Goal: Complete application form: Complete application form

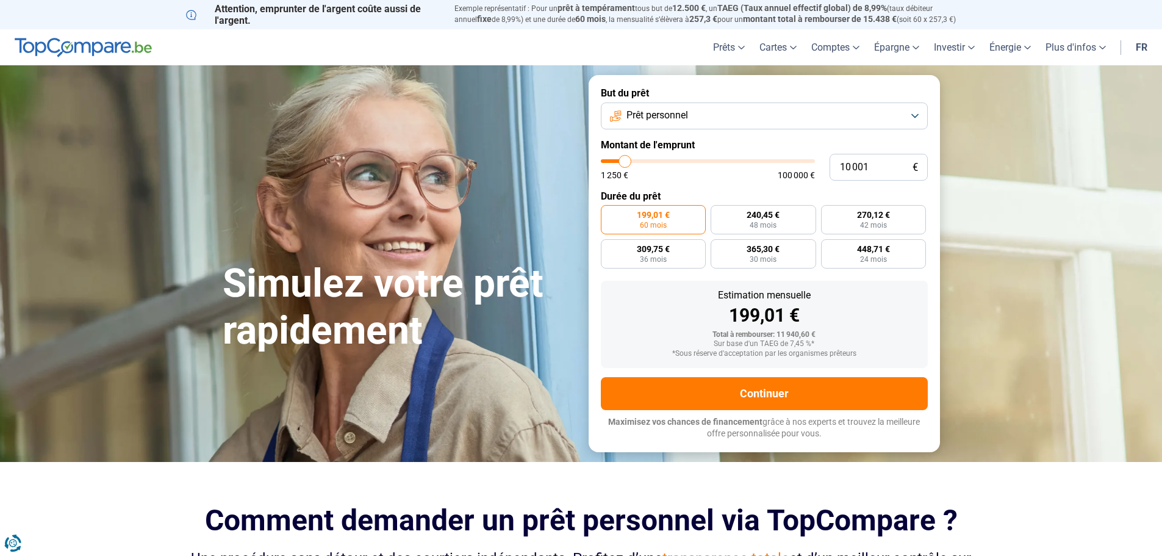
type input "9 000"
type input "9000"
type input "9 750"
type input "9750"
type input "10 250"
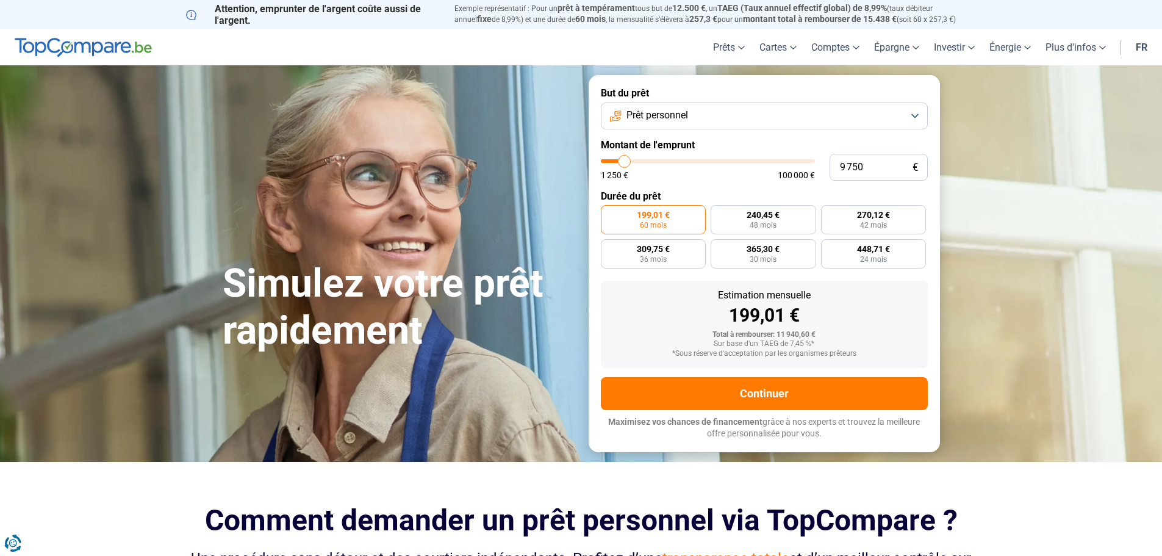
type input "10250"
type input "11 000"
type input "11000"
type input "11 500"
type input "11500"
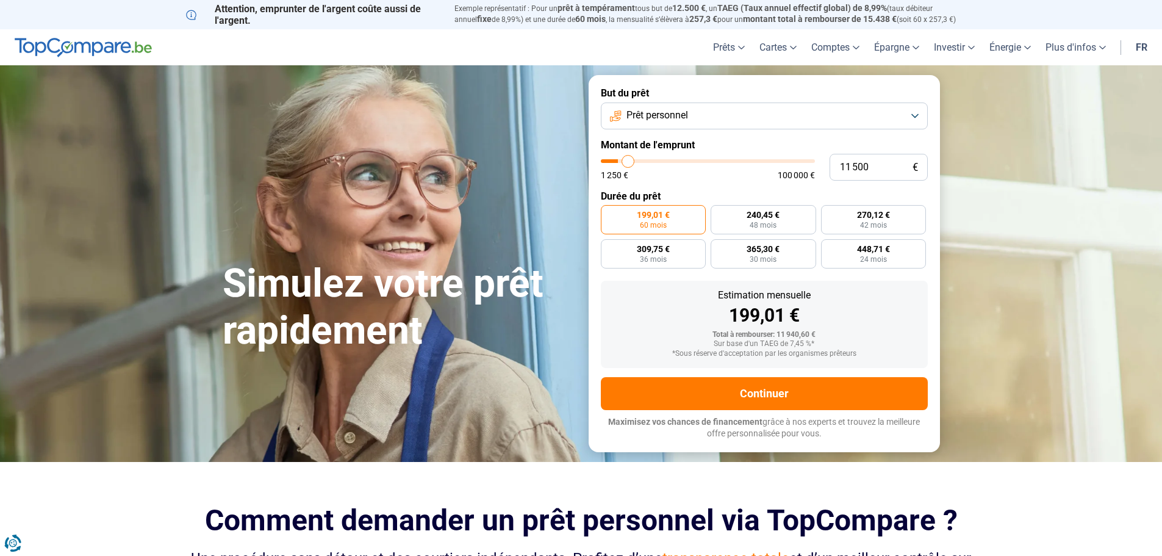
type input "12 000"
type input "12000"
type input "12 500"
type input "12500"
type input "12 750"
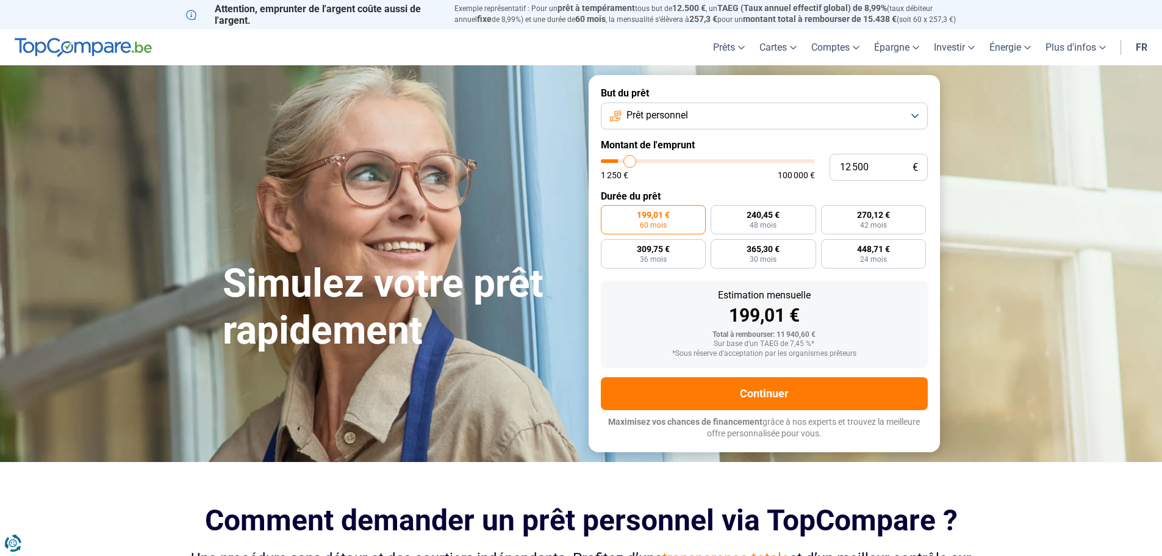
type input "12750"
type input "13 000"
type input "13000"
type input "13 500"
type input "13500"
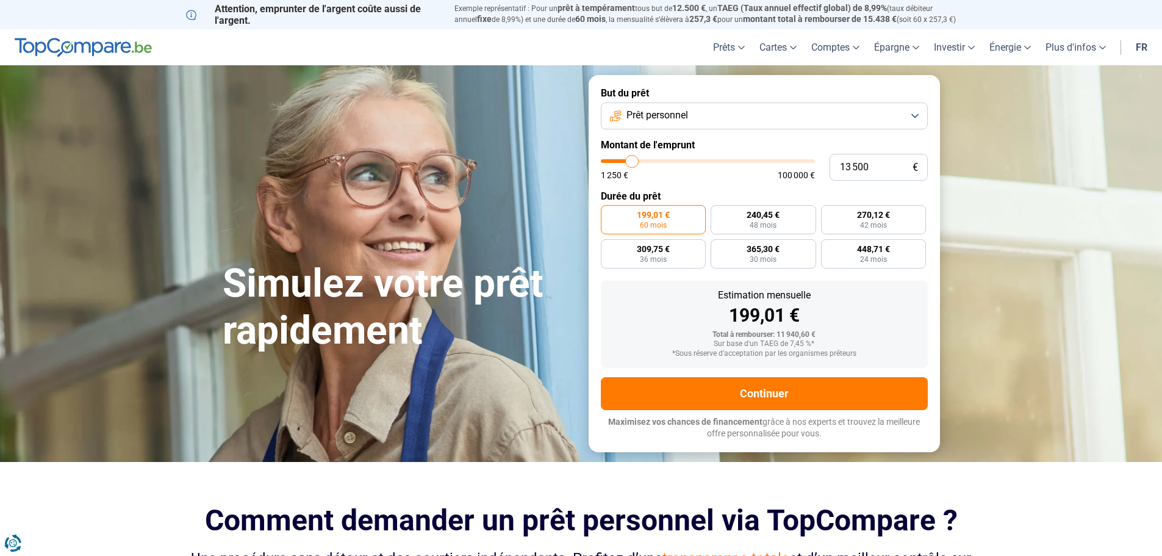
type input "14 000"
type input "14000"
type input "14 250"
type input "14250"
type input "14 500"
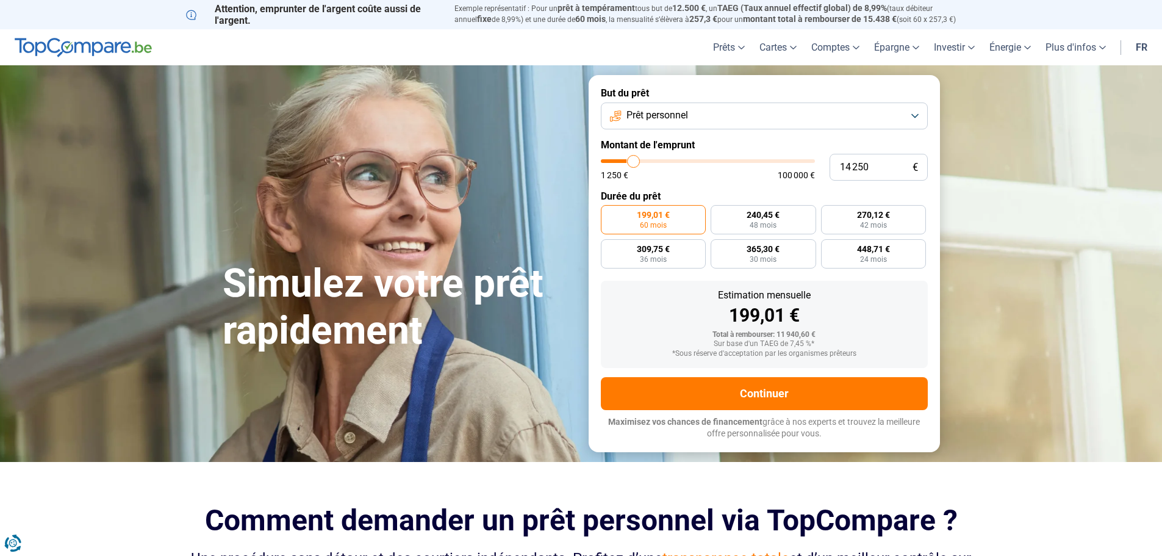
type input "14500"
type input "14 750"
type input "14750"
type input "15 000"
type input "15000"
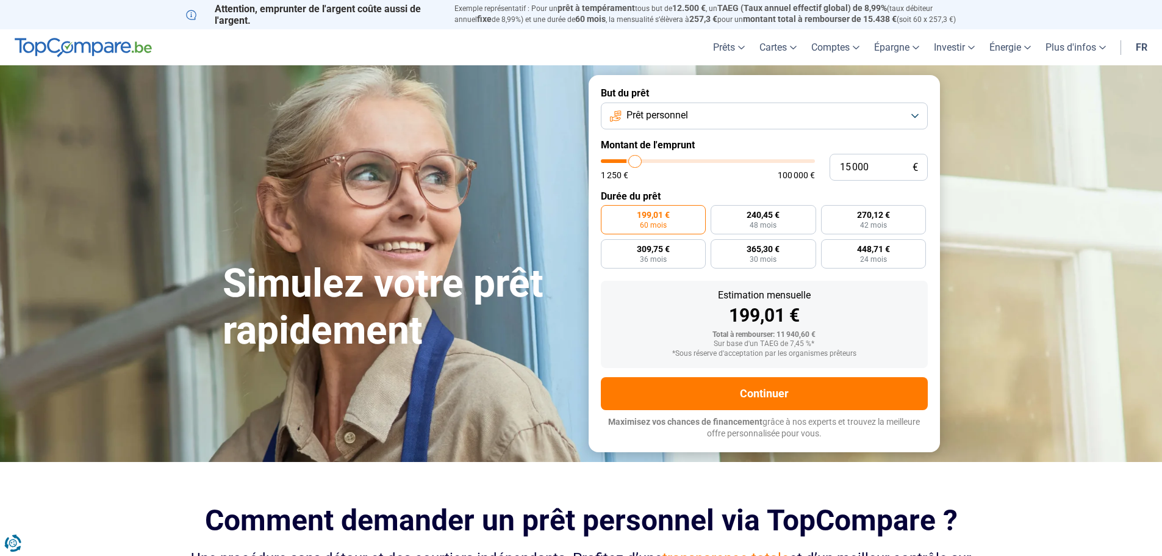
type input "15 500"
type input "15500"
type input "15 750"
type input "15750"
type input "16 000"
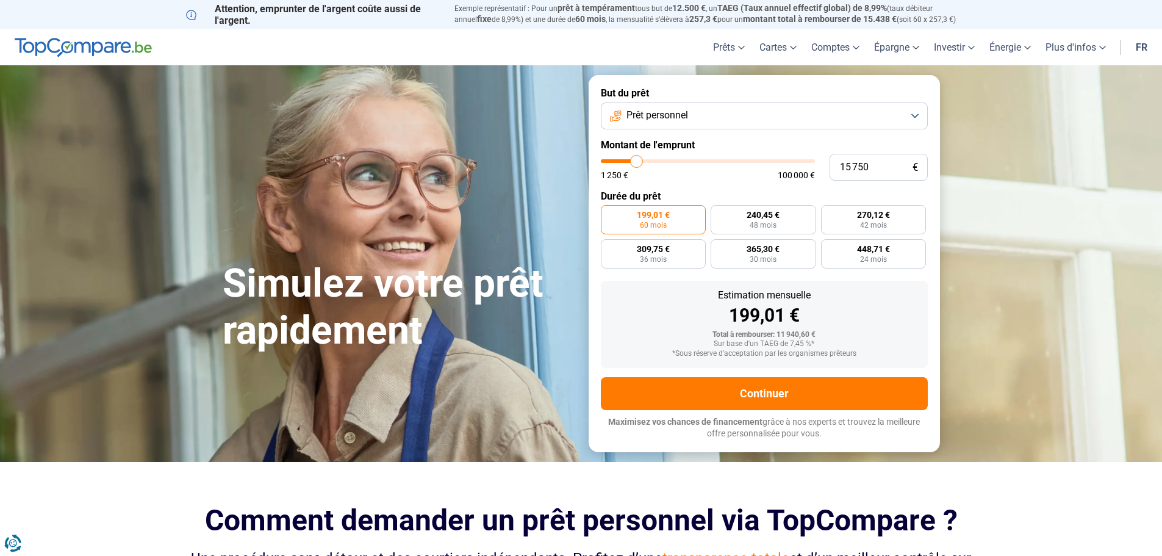
type input "16000"
type input "16 250"
type input "16250"
type input "16 500"
type input "16500"
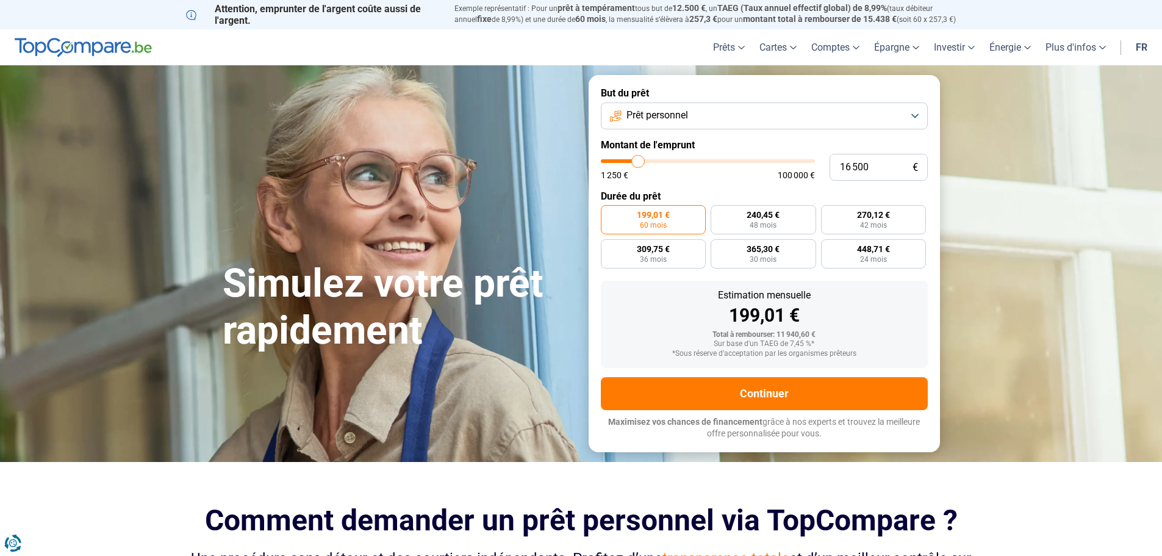
type input "17 000"
type input "17000"
type input "17 250"
type input "17250"
type input "17 500"
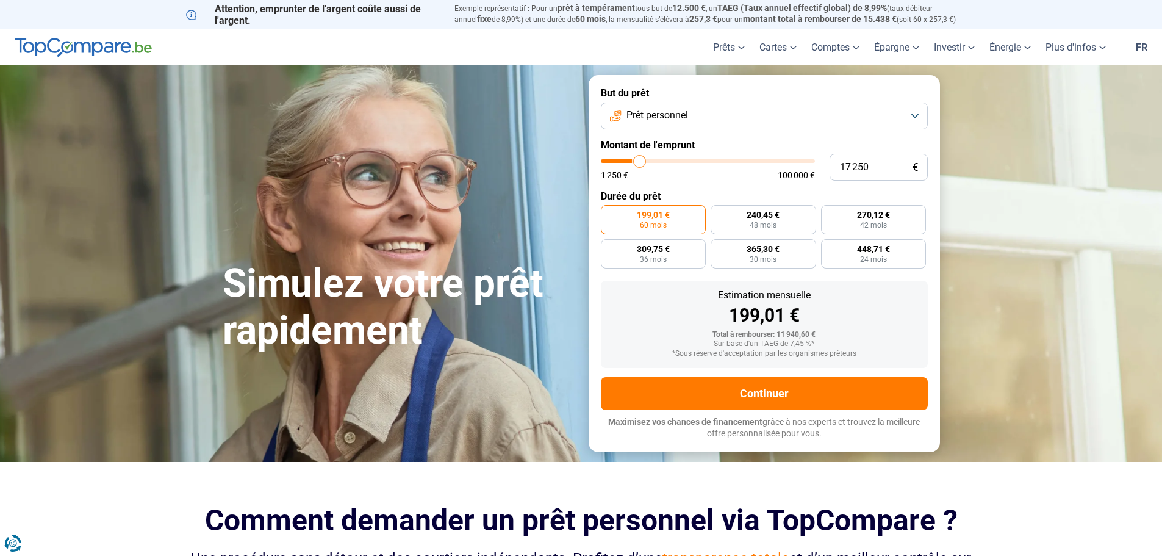
type input "17500"
type input "18 000"
type input "18000"
type input "18 500"
type input "18500"
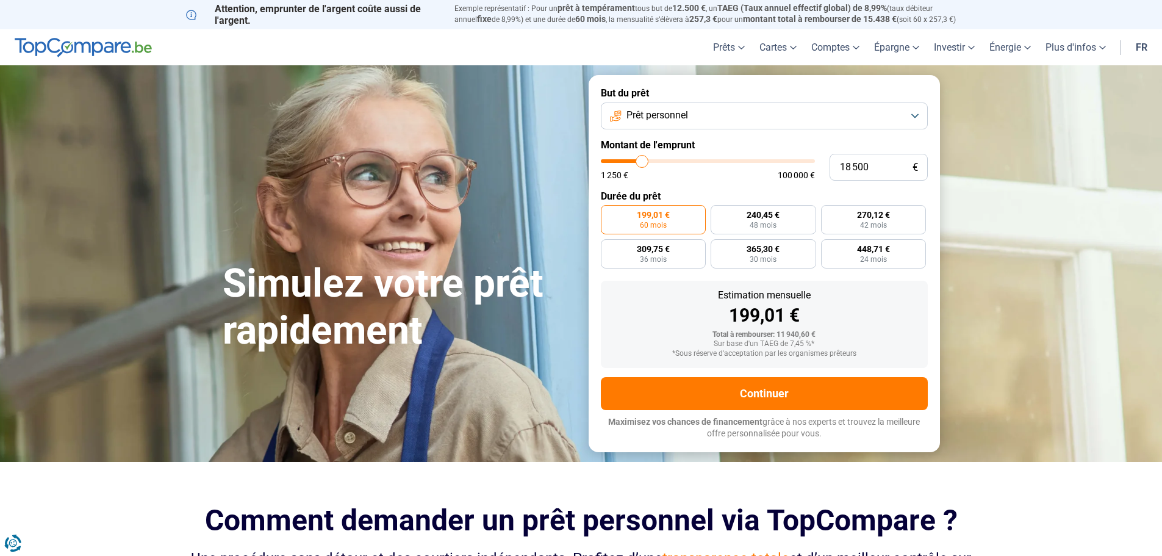
type input "18 750"
type input "18750"
type input "19 000"
type input "19000"
type input "19 250"
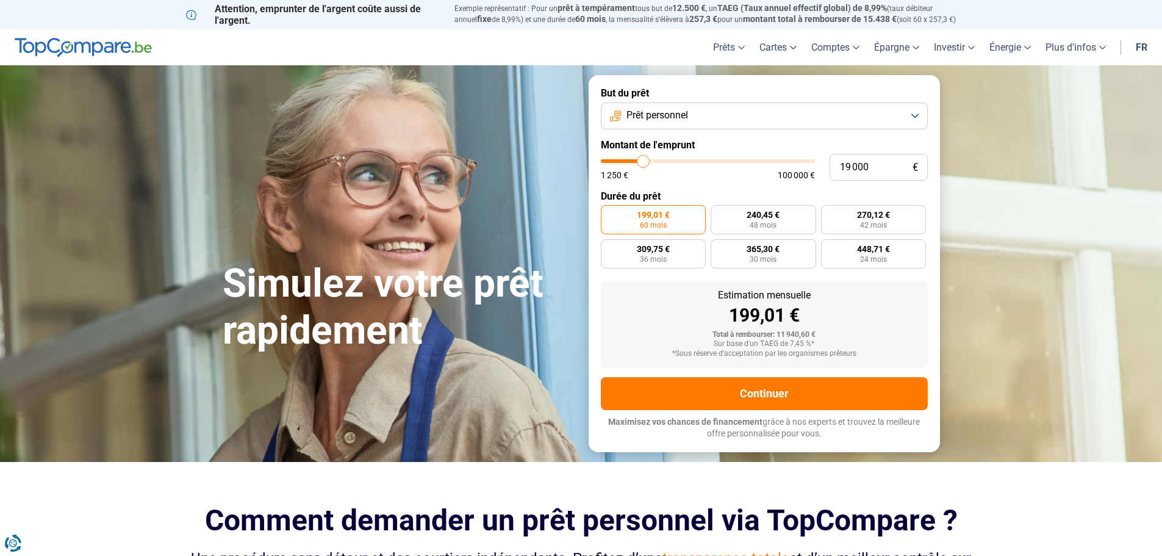
type input "19250"
type input "19 750"
type input "19750"
type input "20 000"
type input "20000"
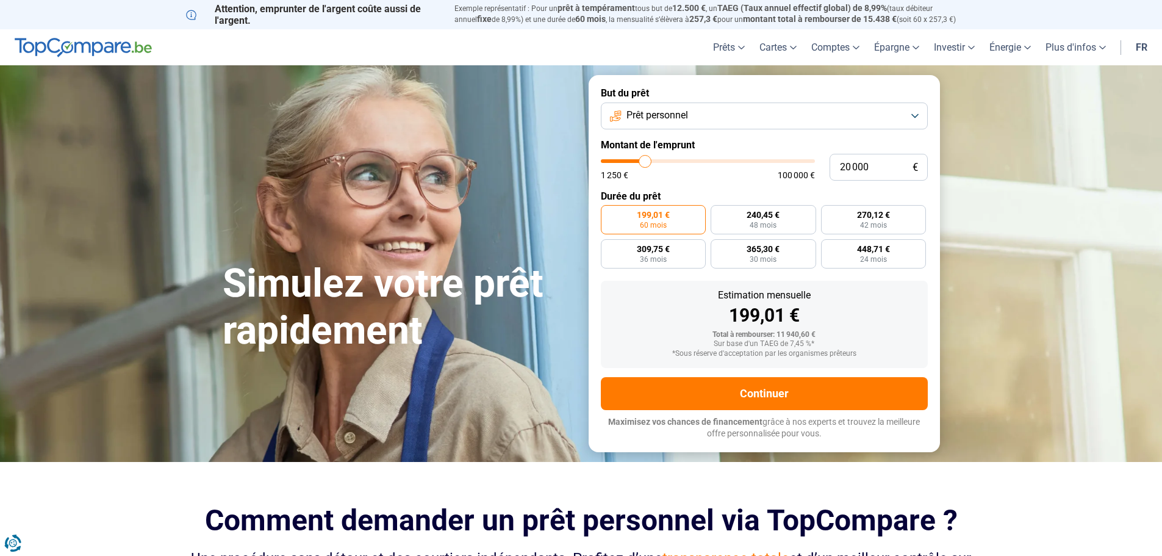
type input "20 250"
type input "20250"
type input "20 500"
type input "20500"
type input "20 750"
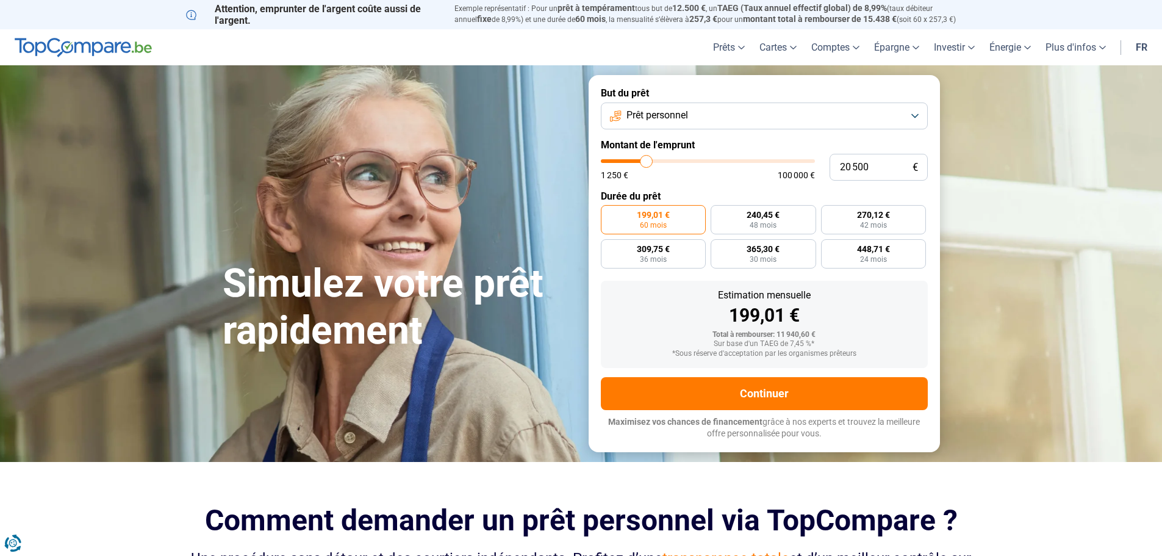
type input "20750"
type input "21 250"
type input "21250"
type input "21 500"
drag, startPoint x: 623, startPoint y: 157, endPoint x: 649, endPoint y: 159, distance: 25.7
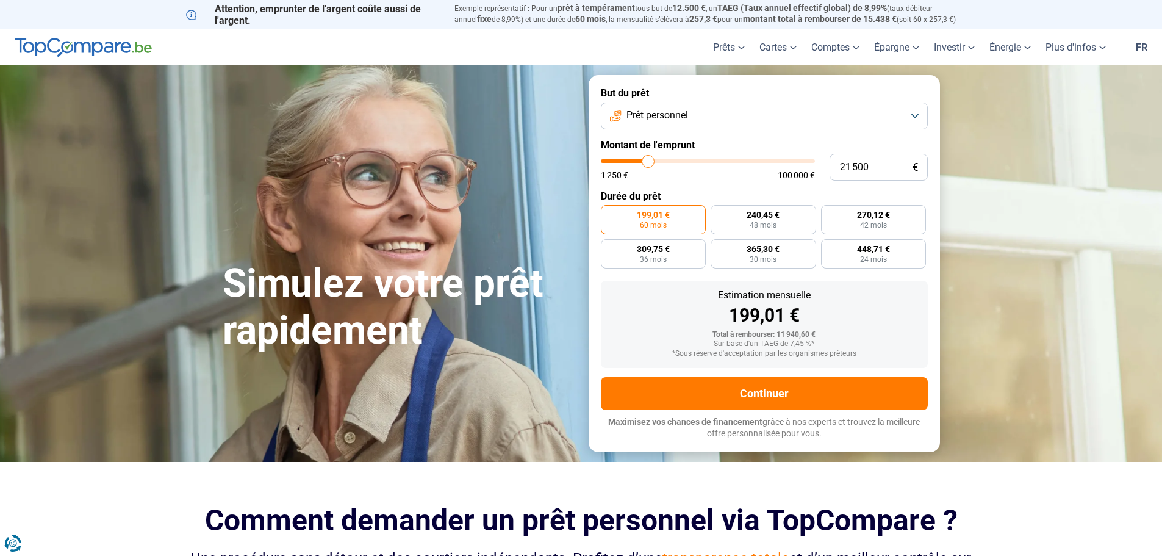
type input "21500"
click at [649, 159] on input "range" at bounding box center [708, 161] width 214 height 4
radio input "false"
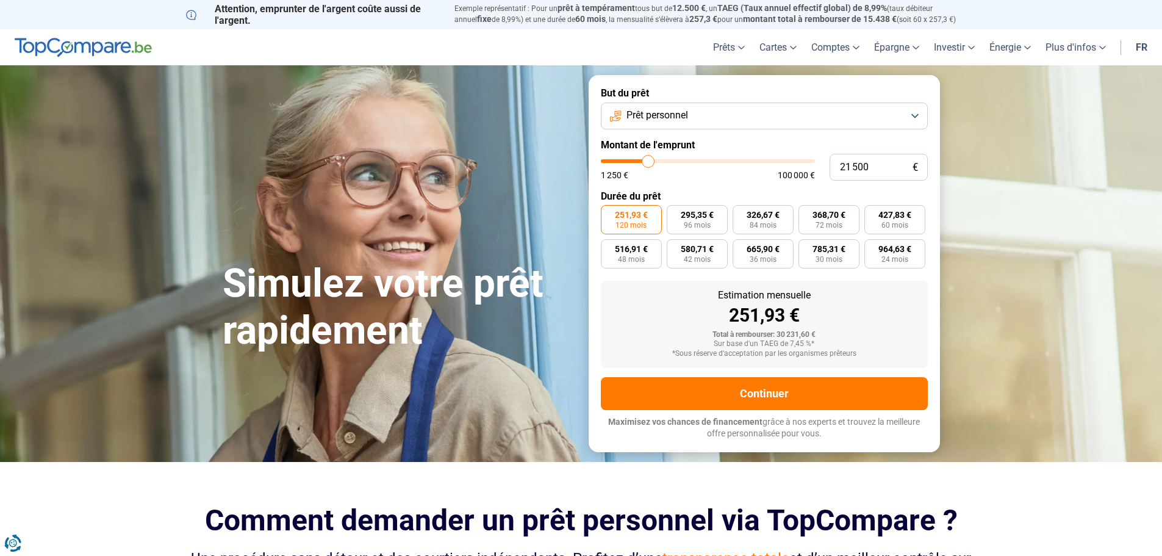
type input "21 750"
type input "21750"
type input "22 000"
type input "22000"
type input "22 250"
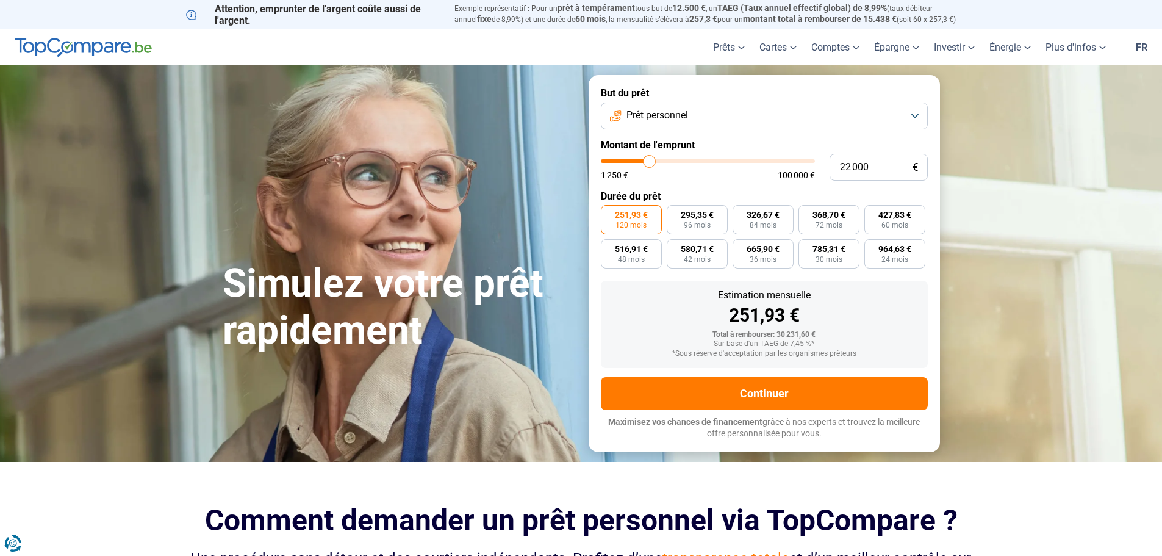
type input "22250"
type input "22 750"
type input "22750"
type input "23 250"
type input "23250"
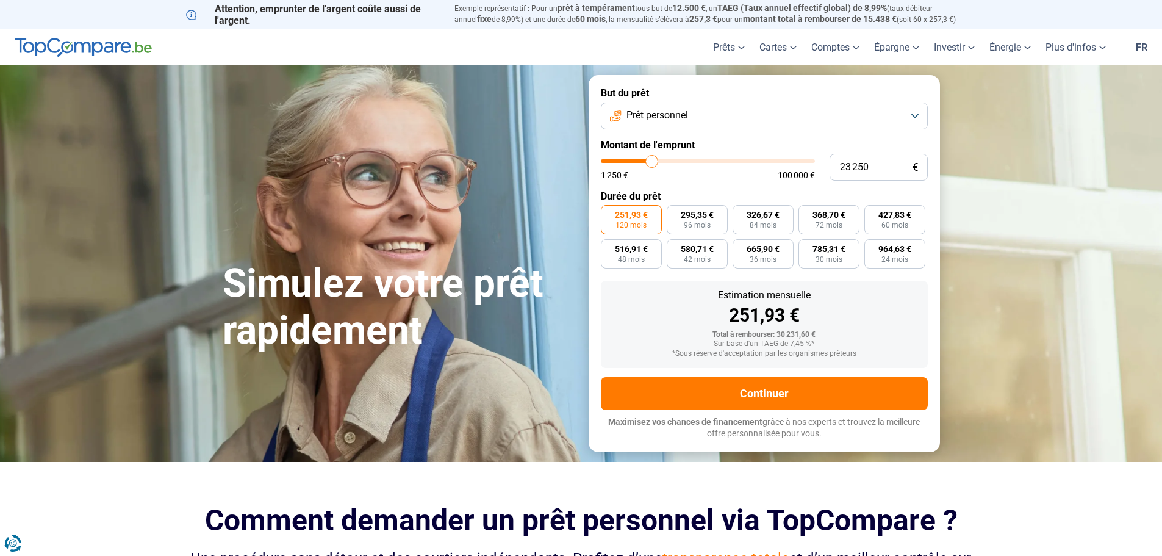
type input "23 750"
type input "23750"
type input "25 000"
type input "25000"
type input "26 000"
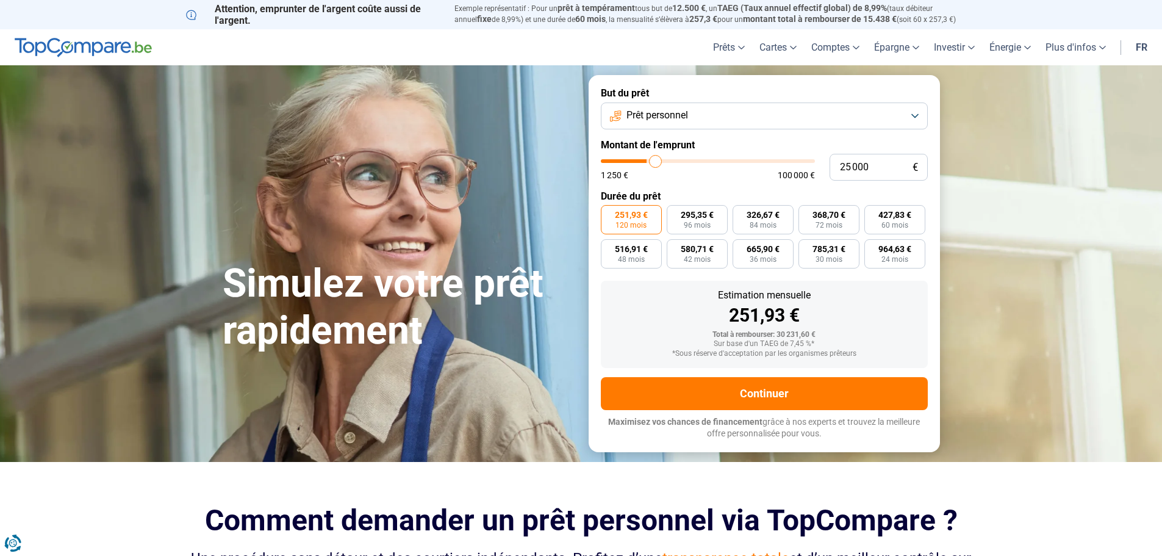
type input "26000"
type input "26 500"
type input "26500"
type input "27 250"
type input "27250"
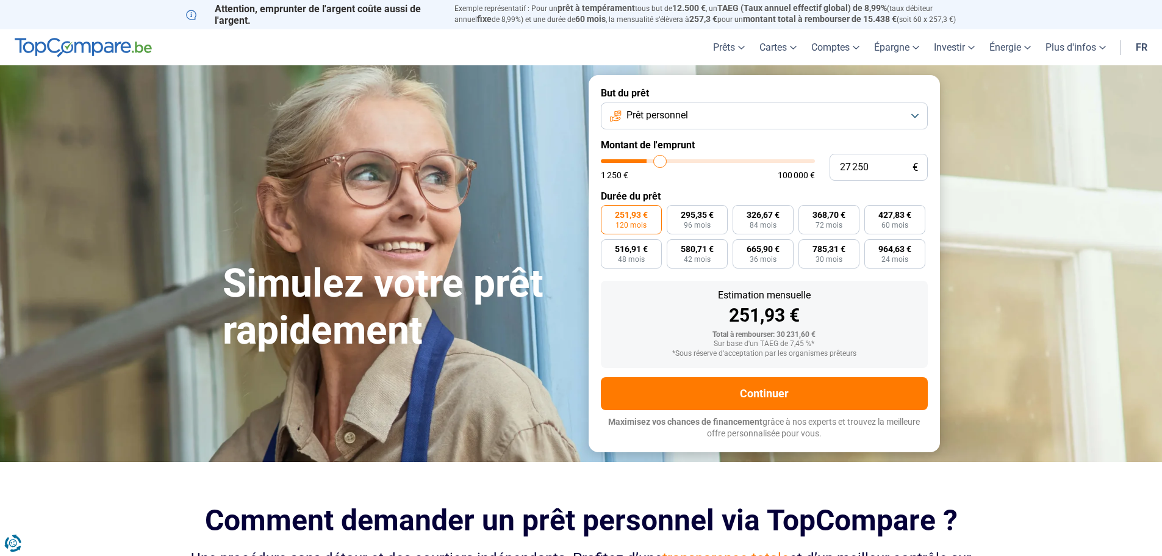
type input "27 500"
type input "27500"
type input "27 750"
type input "27750"
type input "28 250"
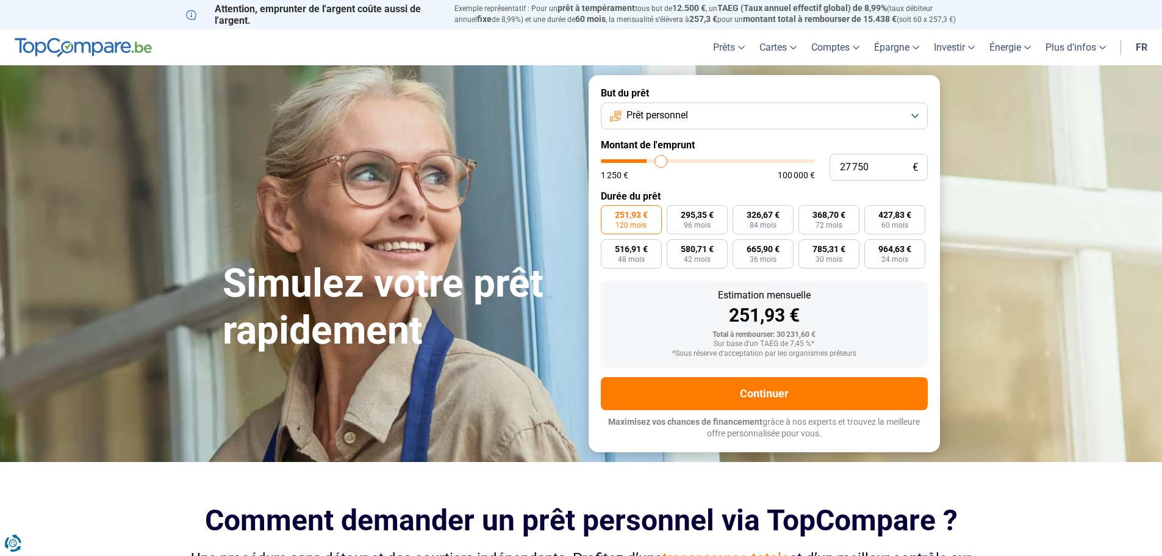
type input "28250"
type input "28 750"
type input "28750"
type input "29 000"
type input "29000"
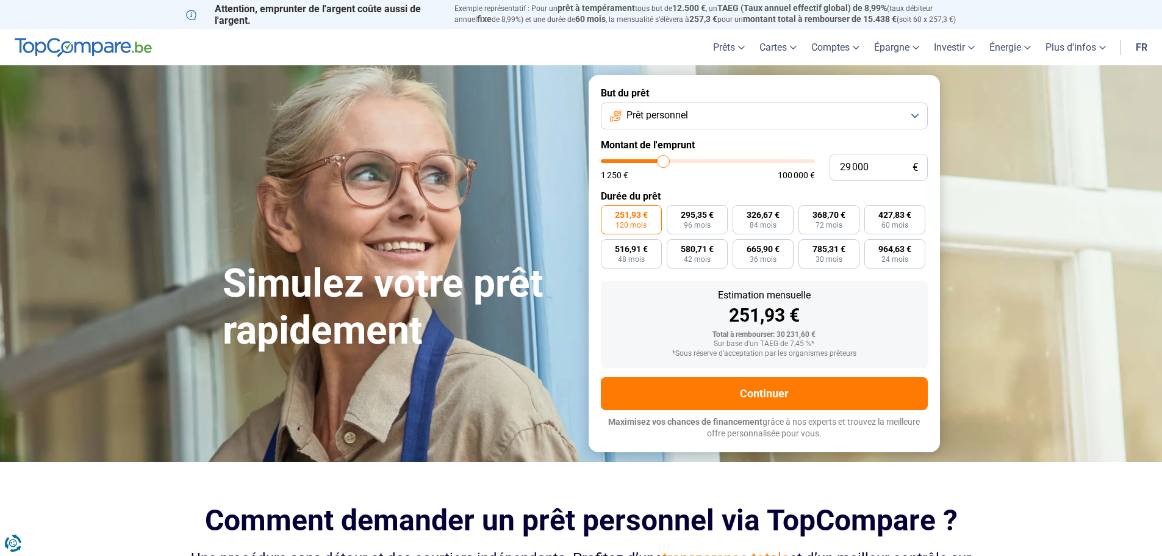
type input "29 250"
type input "29250"
type input "29 500"
type input "29500"
type input "29 750"
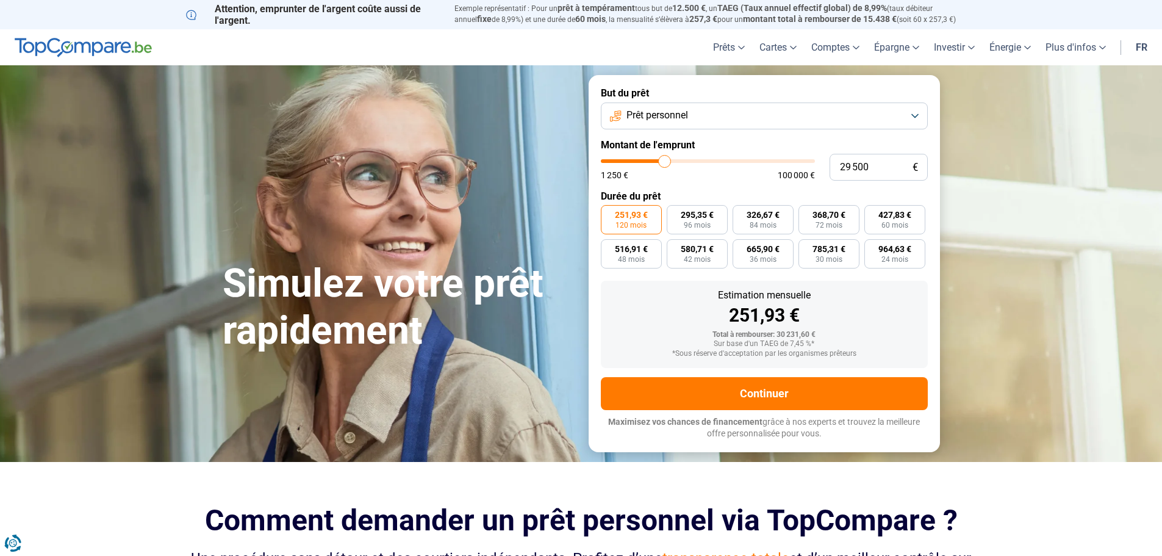
type input "29750"
type input "30 250"
type input "30250"
type input "30 500"
type input "30500"
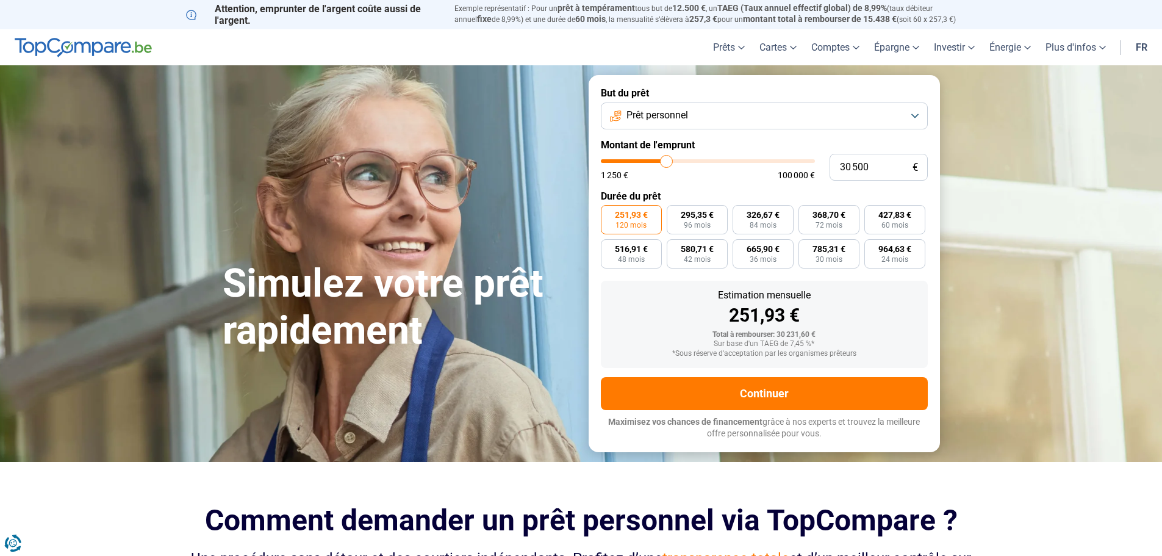
type input "30 750"
type input "30750"
type input "31 000"
type input "31000"
type input "30 750"
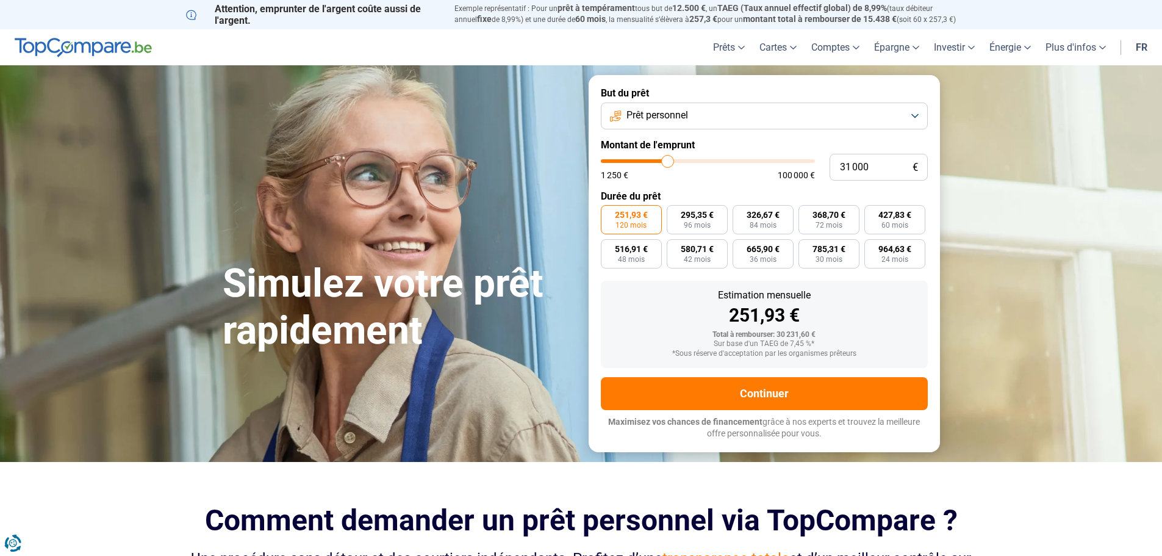
type input "30750"
type input "29 250"
type input "29250"
type input "28 000"
type input "28000"
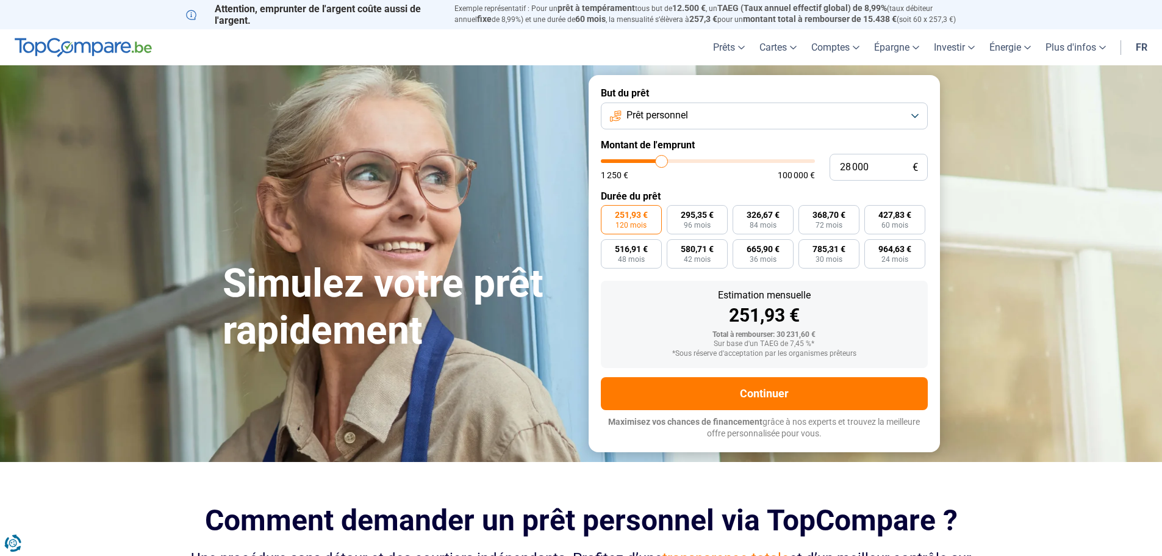
type input "26 750"
type input "26750"
type input "24 750"
type input "24750"
type input "22 750"
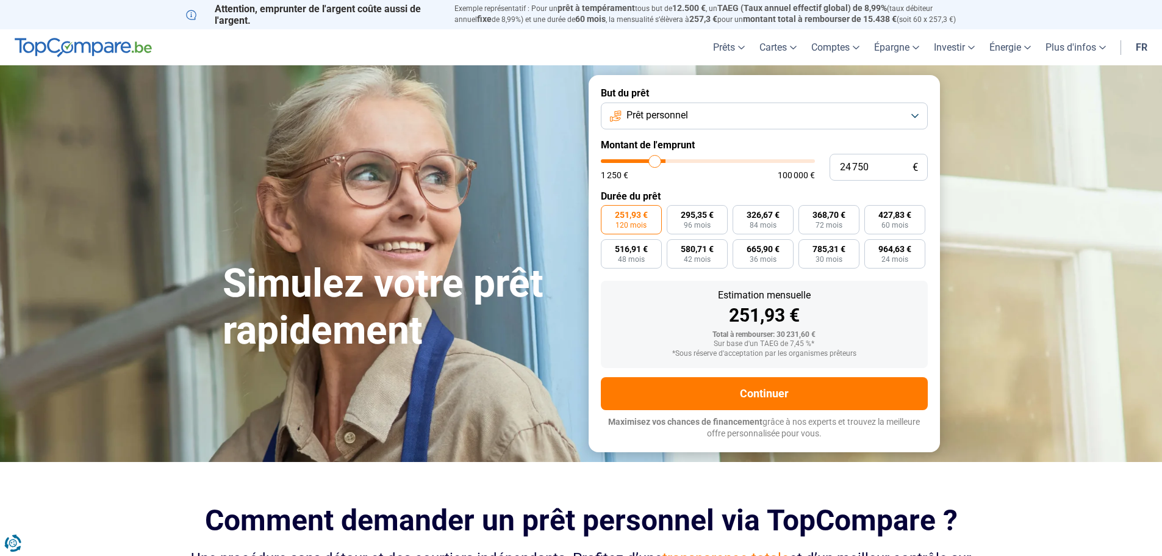
type input "22750"
type input "20 750"
type input "20750"
type input "20 000"
type input "20000"
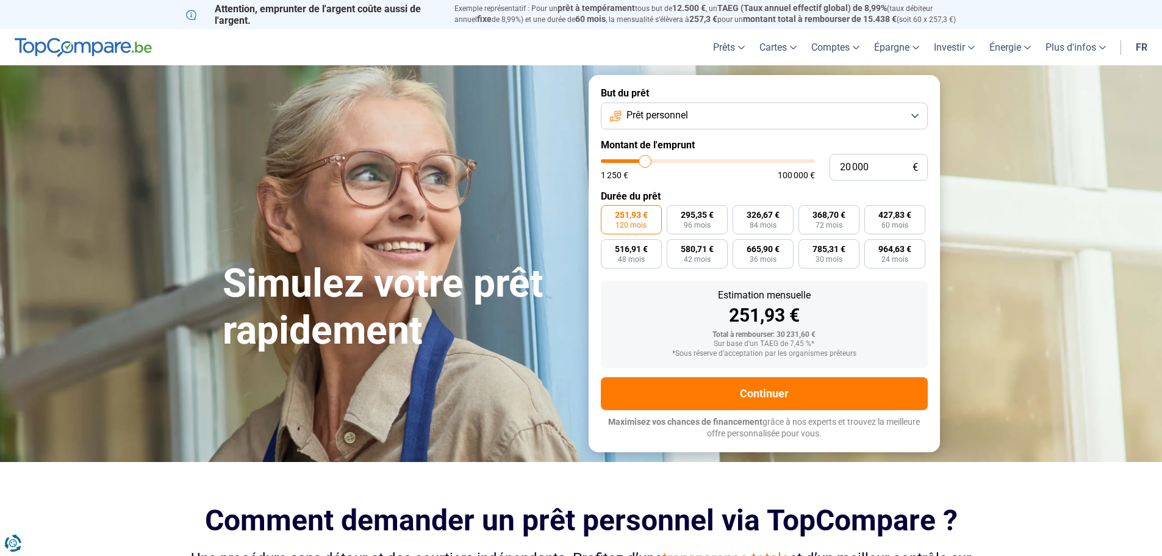
type input "19 750"
type input "19750"
type input "19 250"
type input "19250"
type input "19 000"
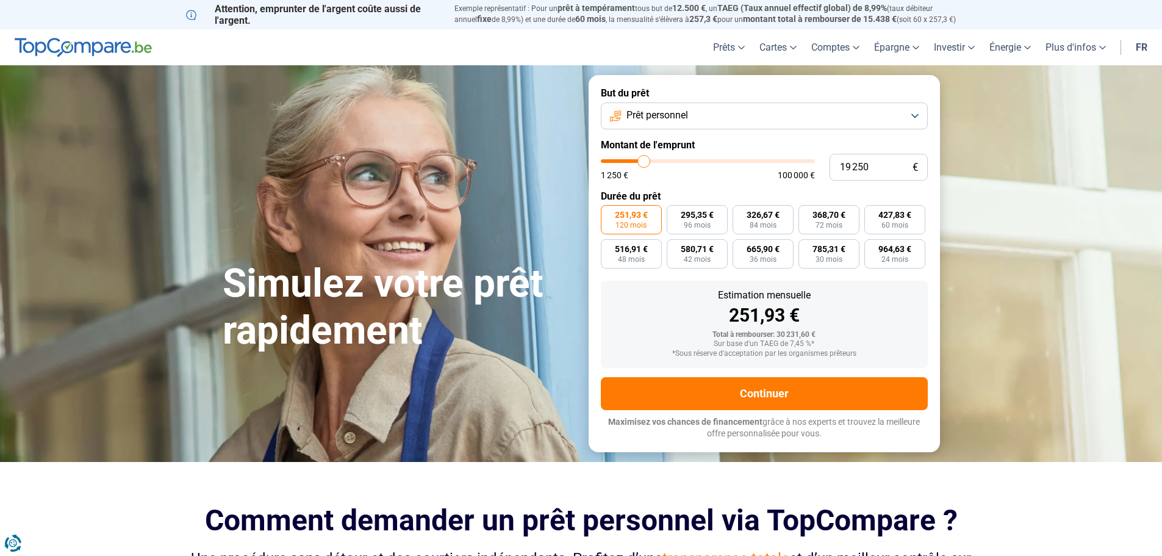
type input "19000"
type input "18 750"
type input "18750"
type input "18 500"
type input "18500"
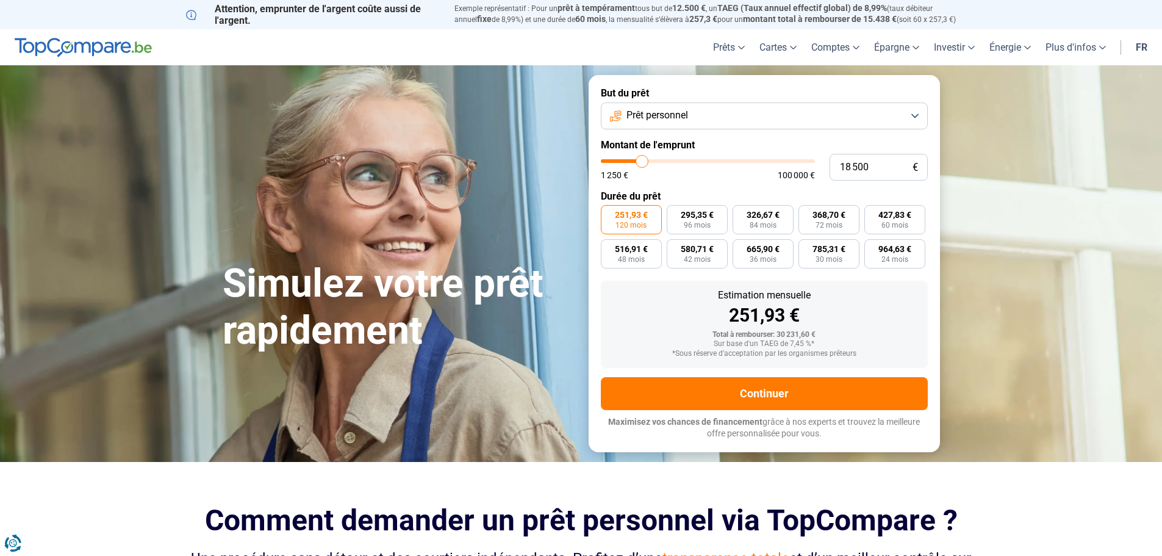
type input "17 750"
type input "17750"
type input "17 500"
type input "17500"
type input "17 000"
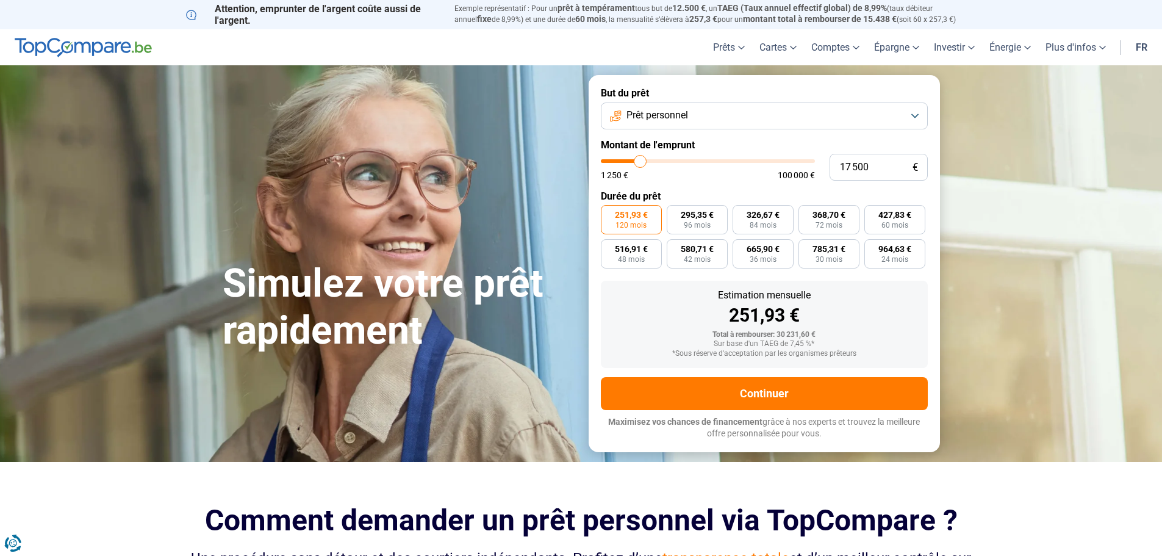
type input "17000"
type input "16 500"
type input "16500"
type input "16 250"
type input "16250"
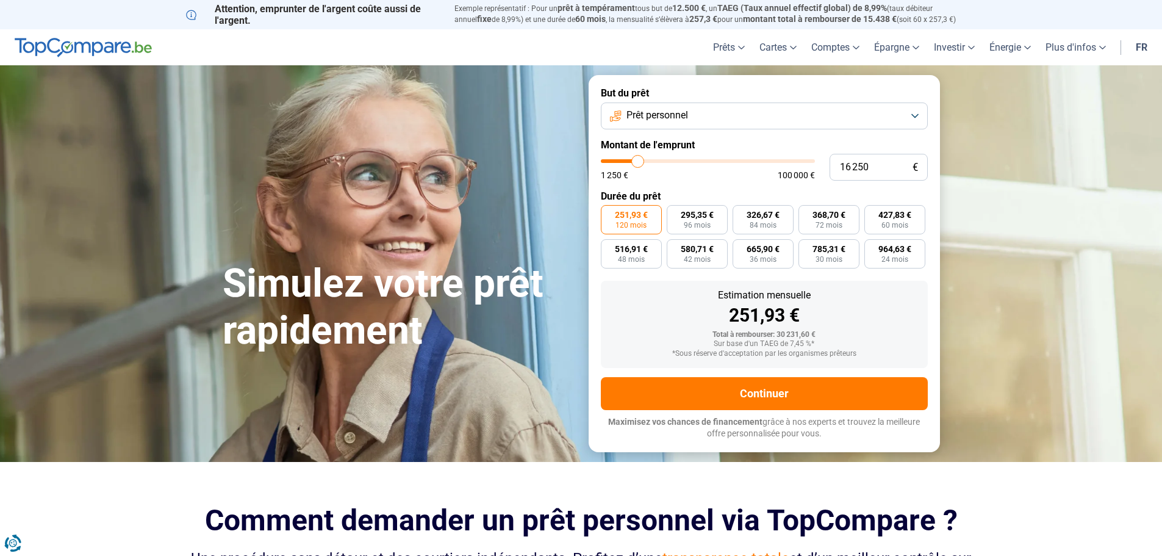
type input "16 000"
type input "16000"
type input "15 750"
type input "15750"
type input "15 500"
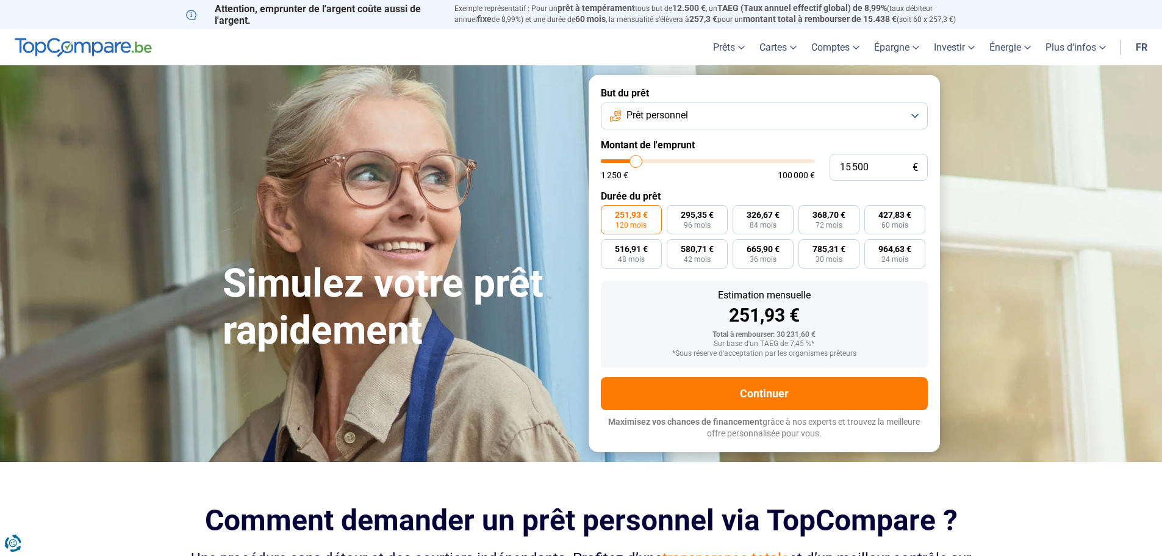
drag, startPoint x: 649, startPoint y: 159, endPoint x: 636, endPoint y: 159, distance: 12.2
type input "15500"
click at [636, 159] on input "range" at bounding box center [708, 161] width 214 height 4
radio input "true"
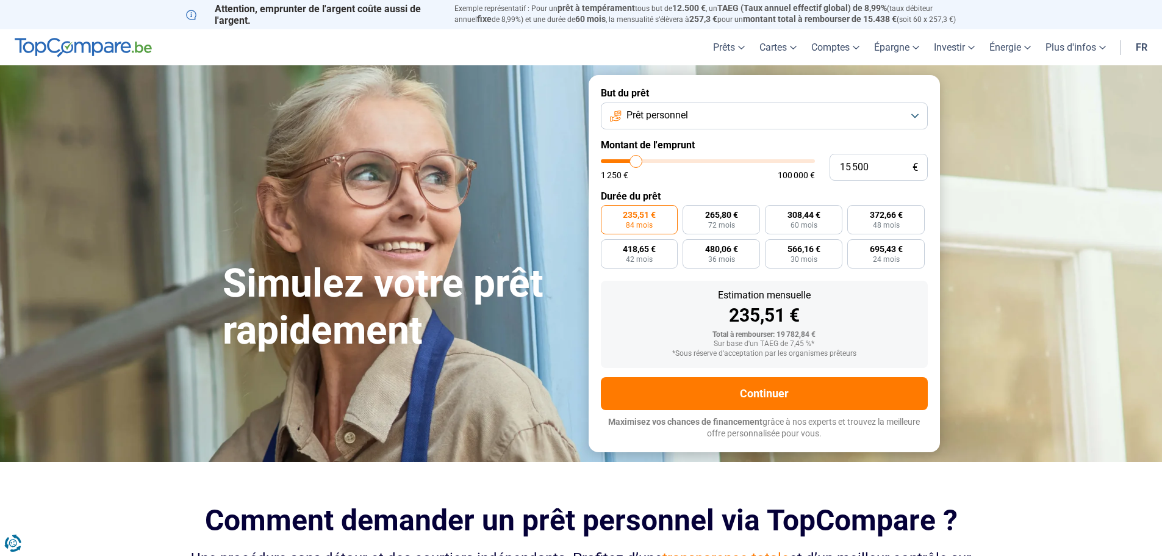
type input "14 750"
type input "14750"
type input "14 000"
type input "14000"
type input "13 500"
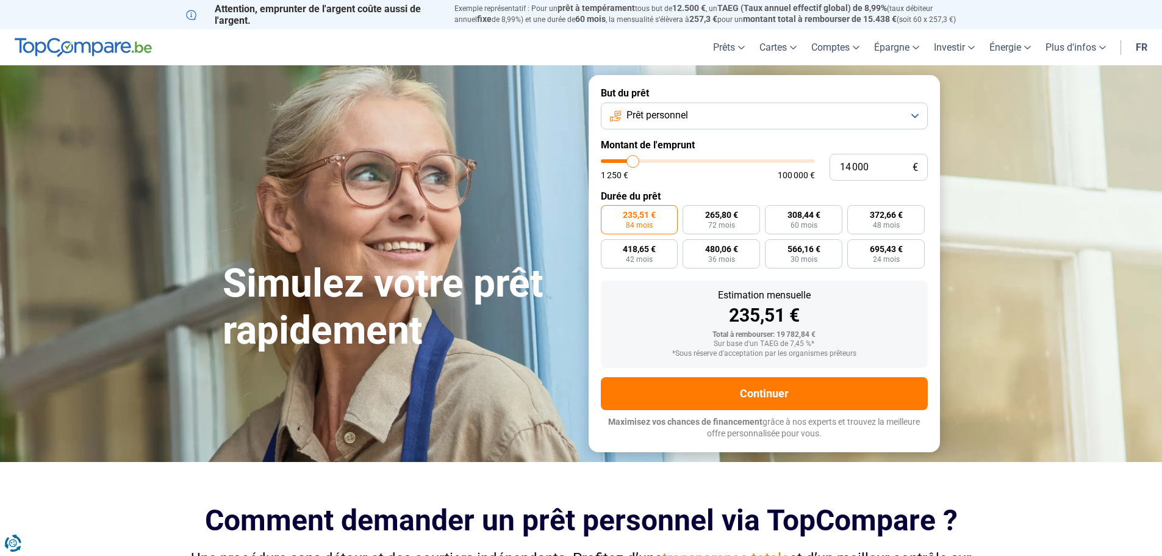
type input "13500"
type input "14 250"
type input "14250"
type input "15 000"
type input "15000"
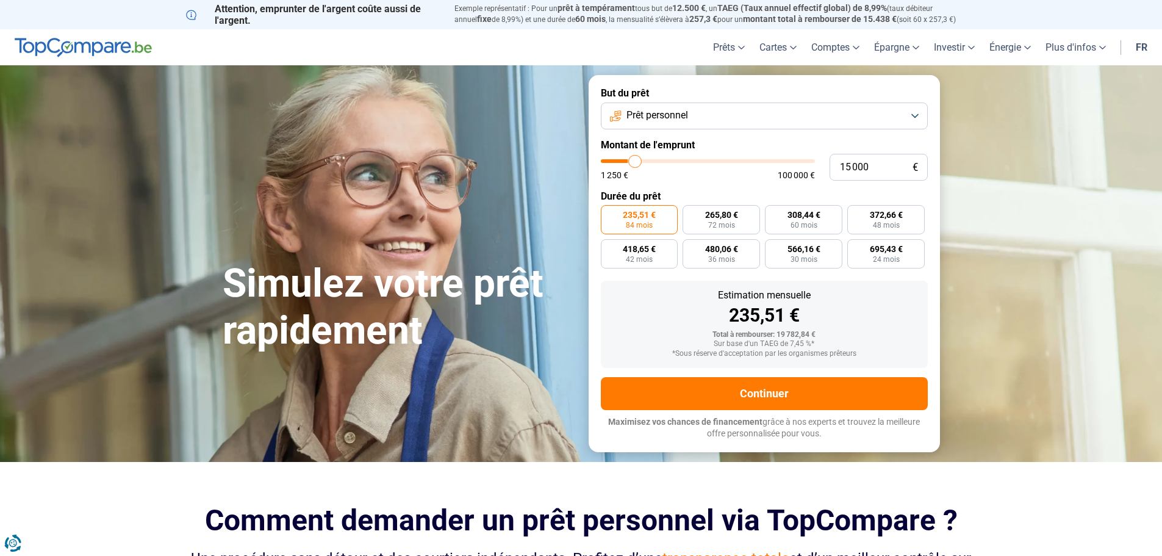
type input "15 750"
type input "15750"
type input "16 250"
type input "16250"
type input "16 500"
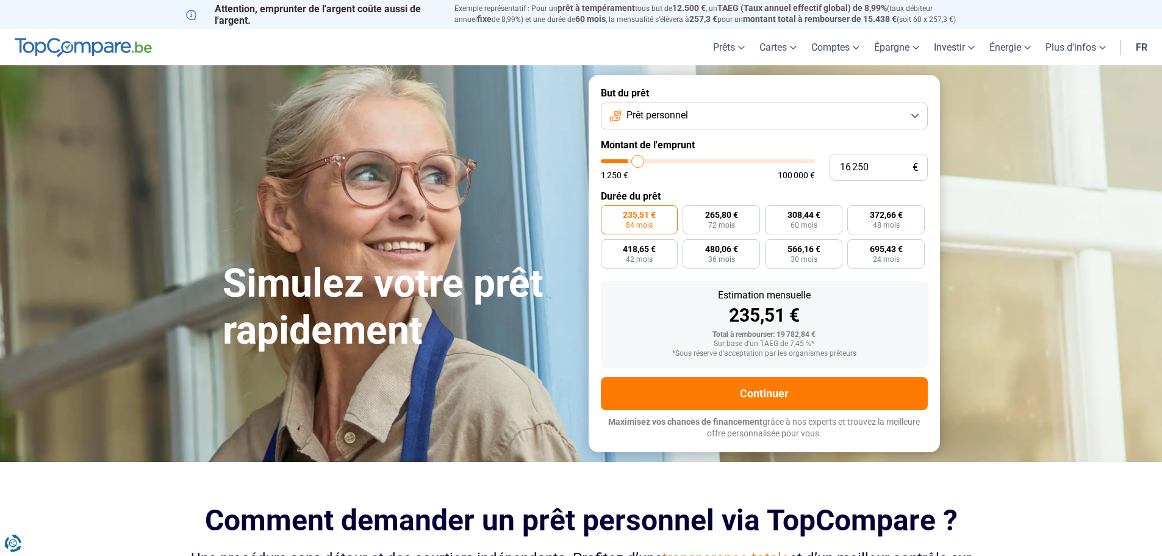
type input "16500"
type input "17 250"
type input "17250"
type input "17 500"
type input "17500"
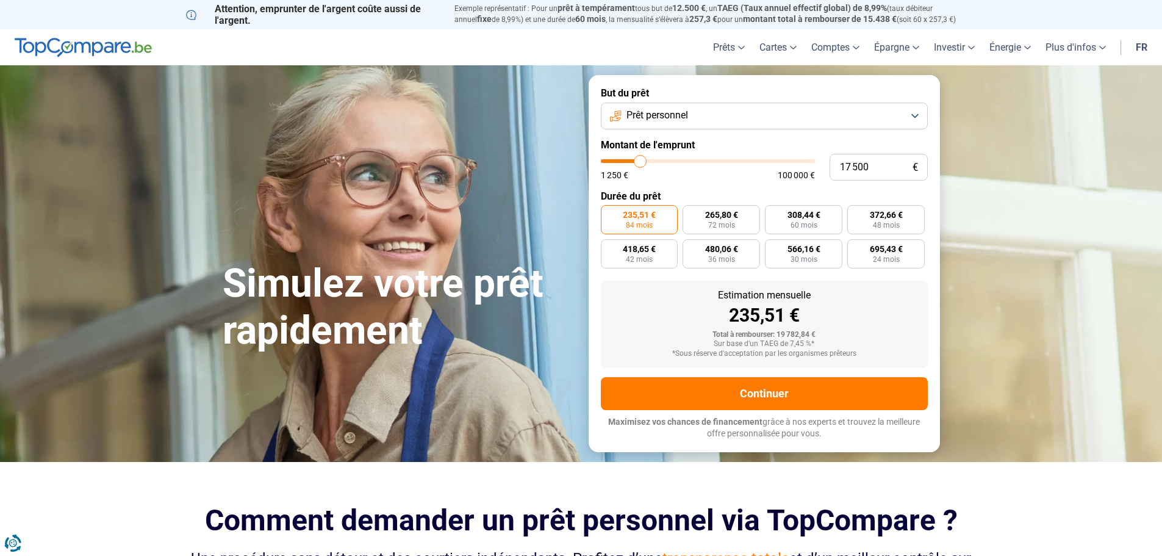
type input "17 250"
type input "17250"
type input "17 000"
type input "17000"
type input "16 250"
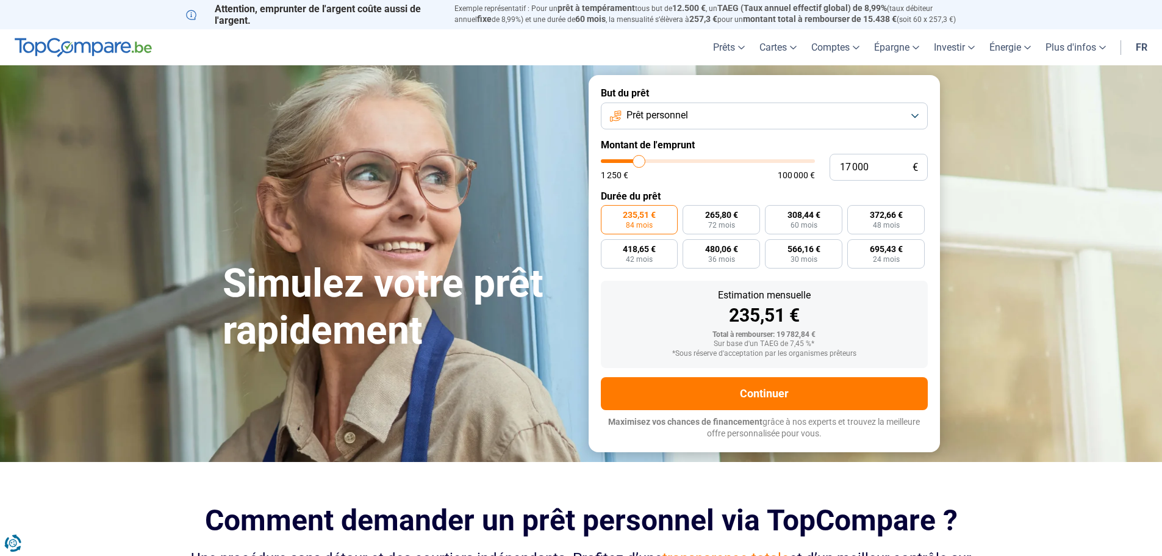
type input "16250"
type input "16 000"
type input "16000"
type input "15 750"
type input "15750"
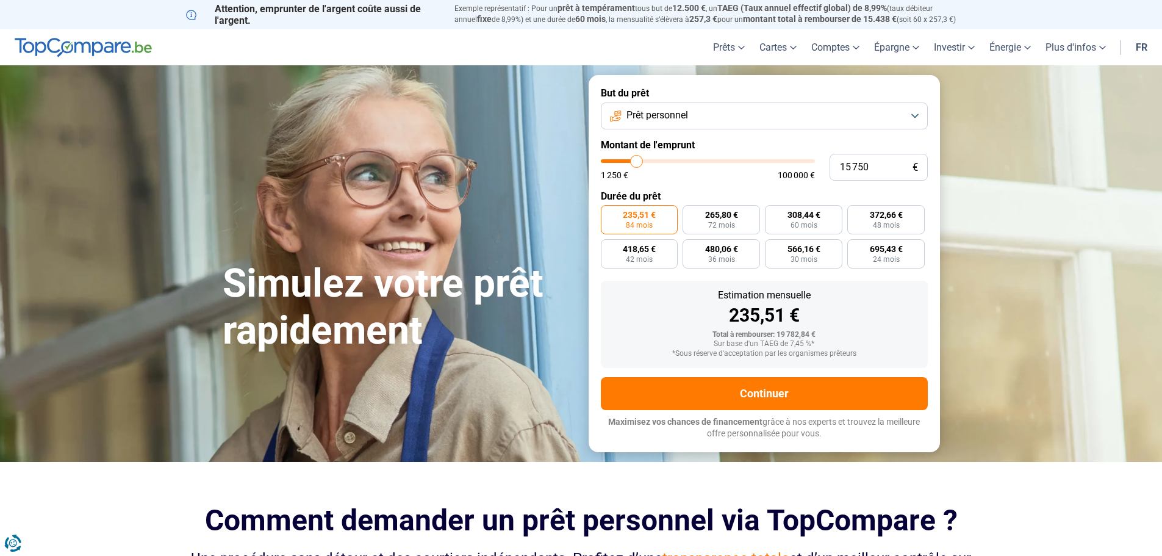
type input "15 500"
type input "15500"
type input "15 000"
type input "15000"
type input "14 750"
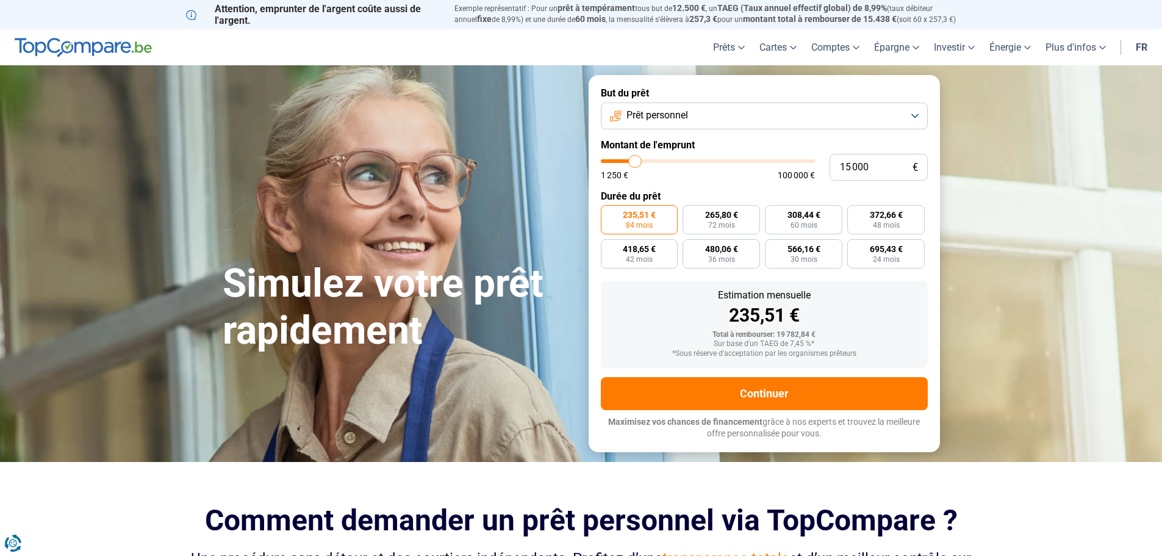
type input "14750"
type input "15 000"
type input "15000"
type input "15 750"
type input "15750"
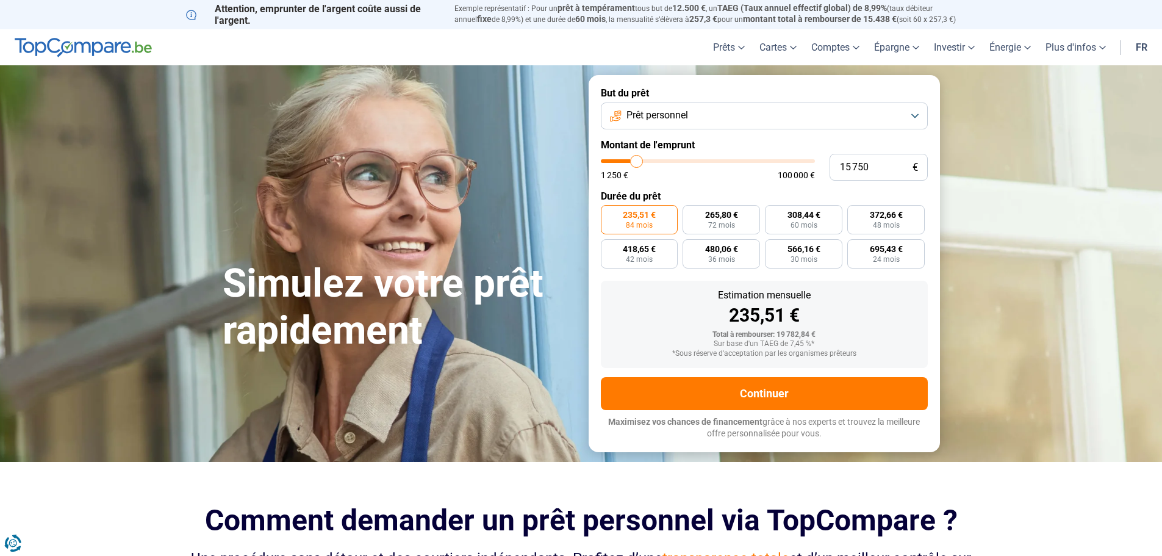
type input "16 000"
type input "16000"
click at [635, 159] on input "range" at bounding box center [708, 161] width 214 height 4
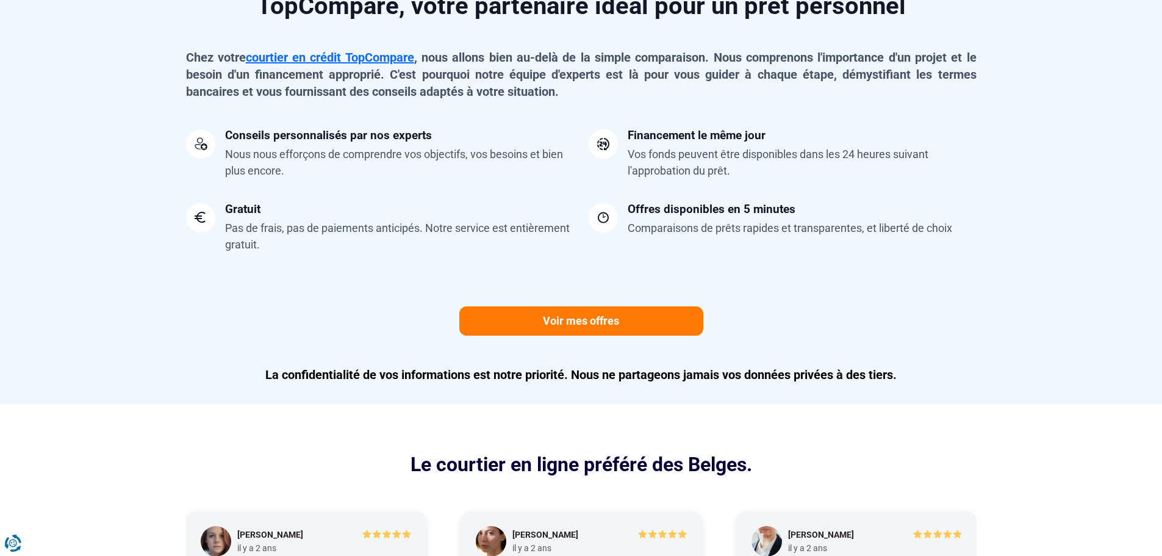
scroll to position [1037, 0]
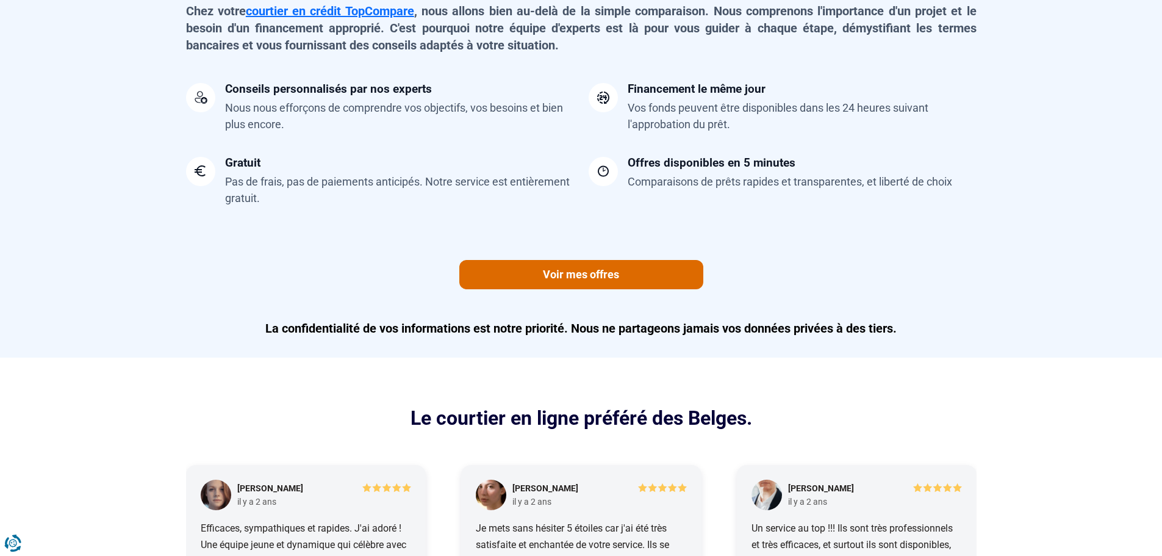
click at [605, 274] on link "Voir mes offres" at bounding box center [581, 274] width 244 height 29
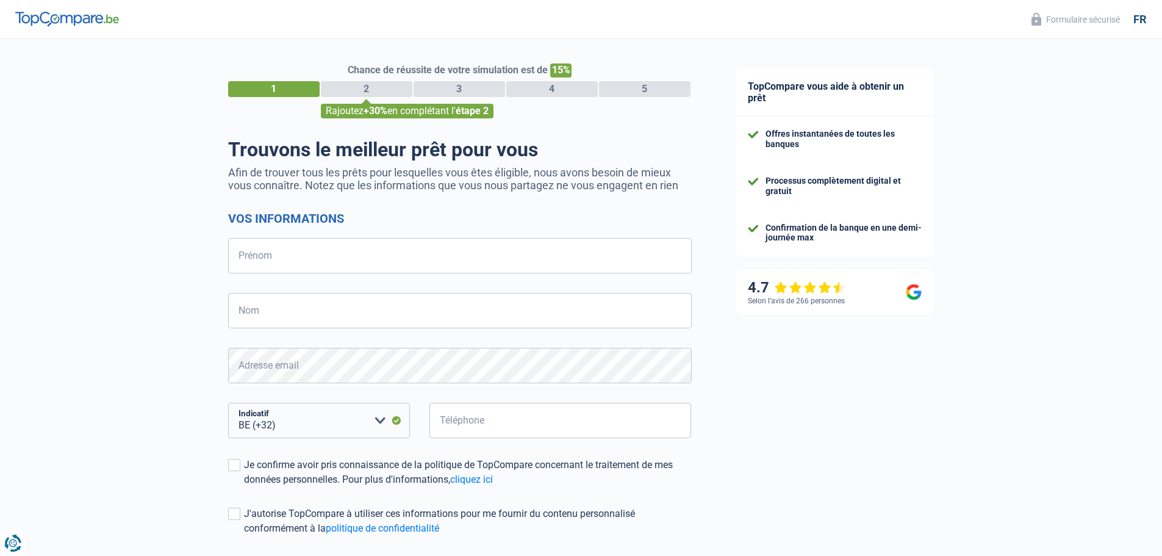
select select "32"
click at [256, 251] on input "Prénom" at bounding box center [460, 255] width 464 height 35
type input "[PERSON_NAME]"
type input "471793341"
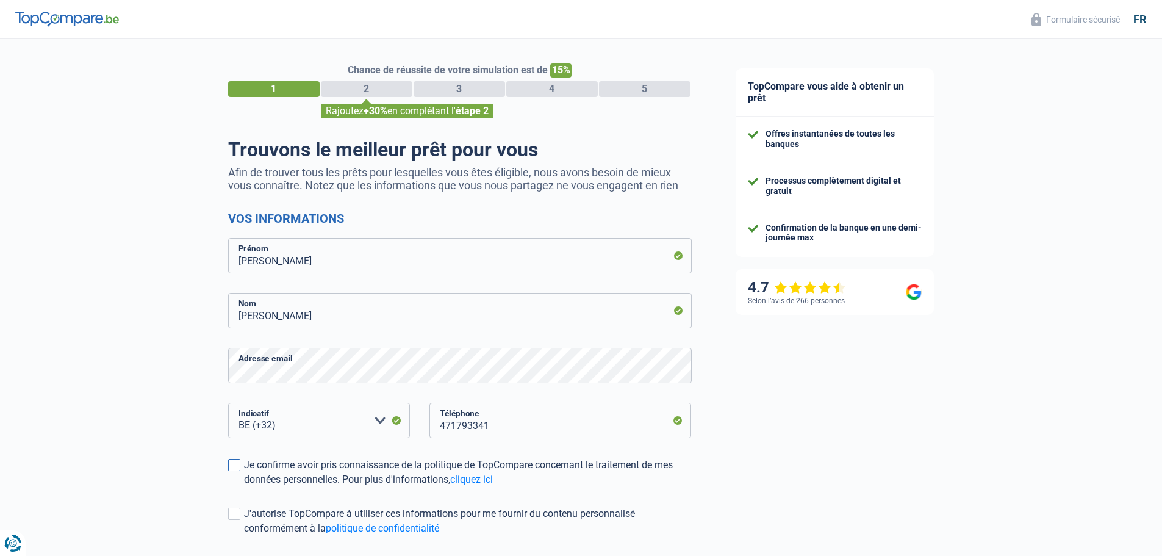
click at [231, 459] on label "Je confirme avoir pris connaissance de la politique de TopCompare concernant le…" at bounding box center [460, 472] width 464 height 29
click at [244, 487] on input "Je confirme avoir pris connaissance de la politique de TopCompare concernant le…" at bounding box center [244, 487] width 0 height 0
click at [233, 510] on span at bounding box center [234, 514] width 12 height 12
click at [244, 536] on input "J'autorise TopCompare à utiliser ces informations pour me fournir du contenu pe…" at bounding box center [244, 536] width 0 height 0
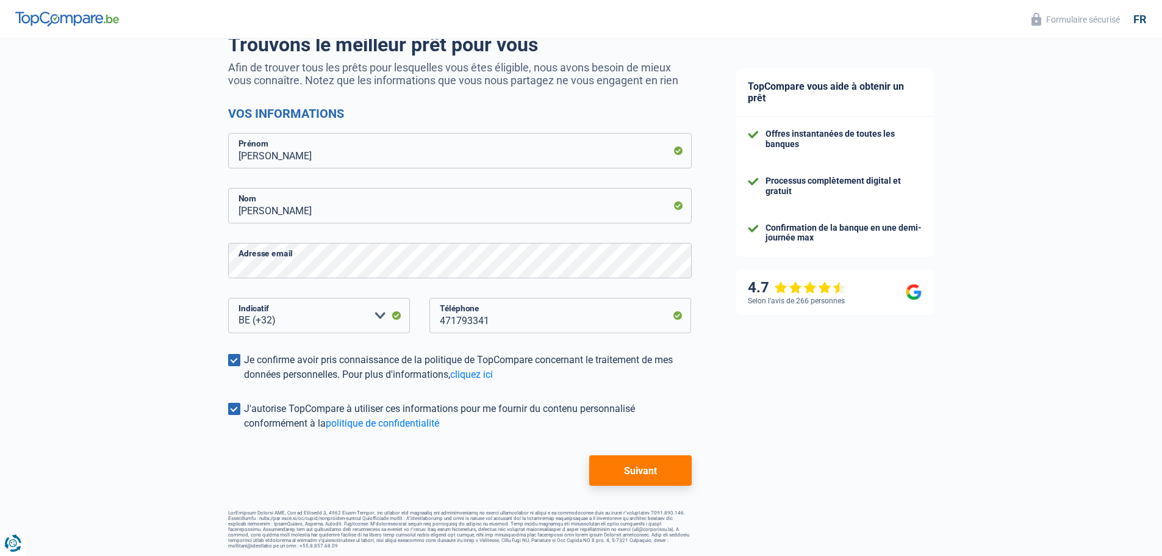
scroll to position [107, 0]
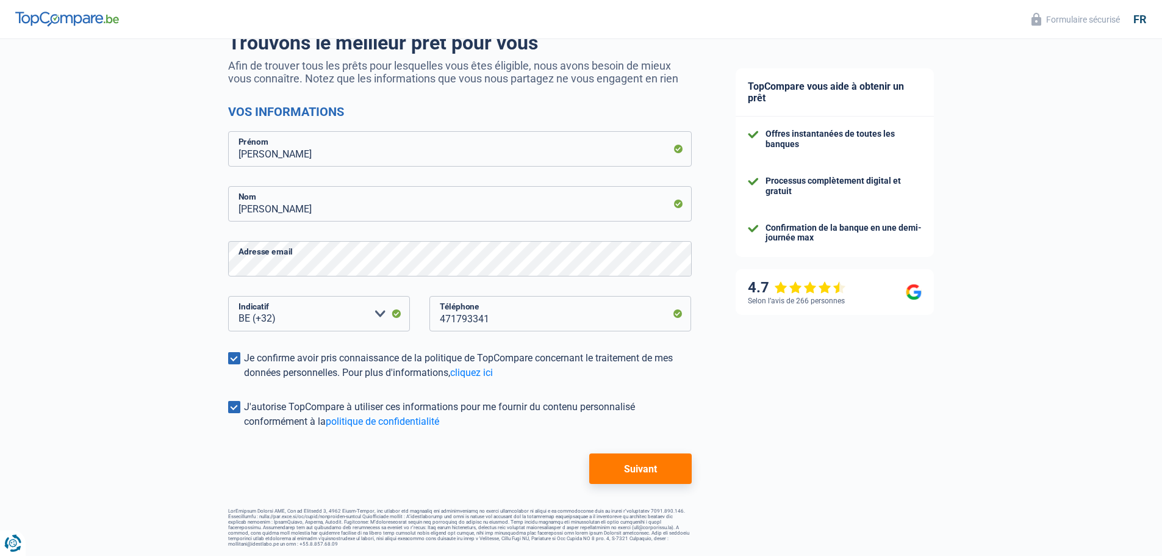
click at [635, 463] on button "Suivant" at bounding box center [640, 468] width 102 height 31
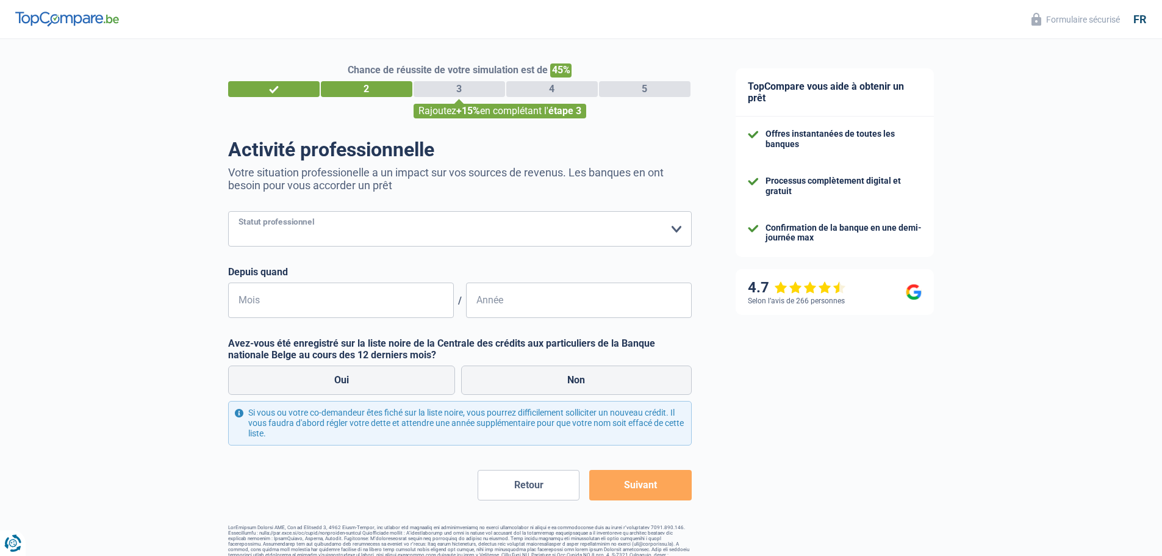
click at [676, 229] on select "Ouvrier Employé privé Employé public Invalide Indépendant Pensionné Chômeur Mut…" at bounding box center [460, 228] width 464 height 35
select select "retired"
click at [228, 212] on select "Ouvrier Employé privé Employé public Invalide Indépendant Pensionné Chômeur Mut…" at bounding box center [460, 228] width 464 height 35
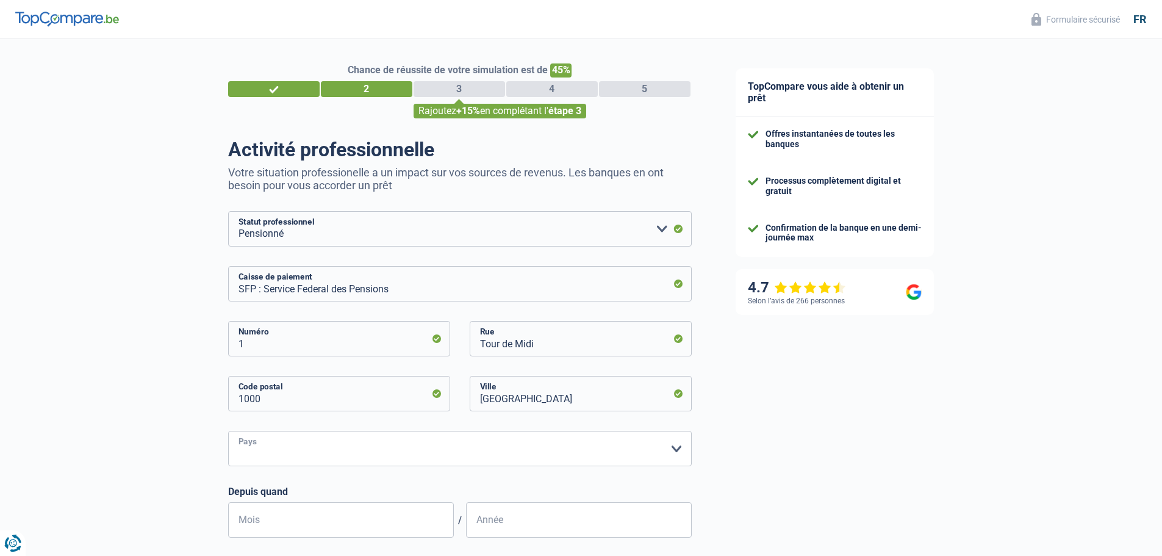
click at [676, 449] on select "Belgique Luxembourg Veuillez sélectionner une option" at bounding box center [460, 448] width 464 height 35
select select "BE"
click at [228, 432] on select "Belgique Luxembourg Veuillez sélectionner une option" at bounding box center [460, 448] width 464 height 35
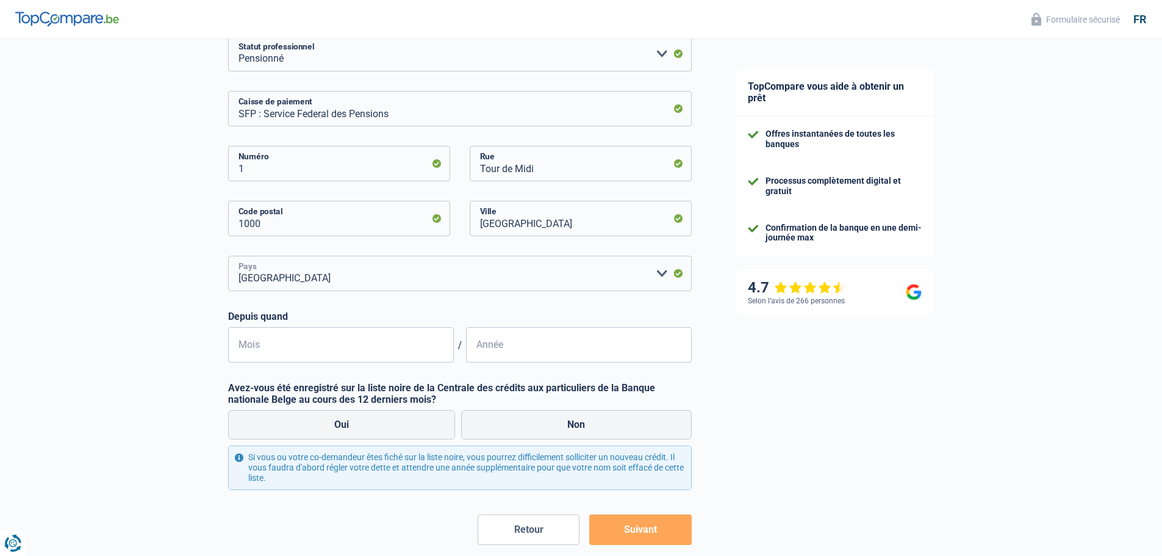
scroll to position [183, 0]
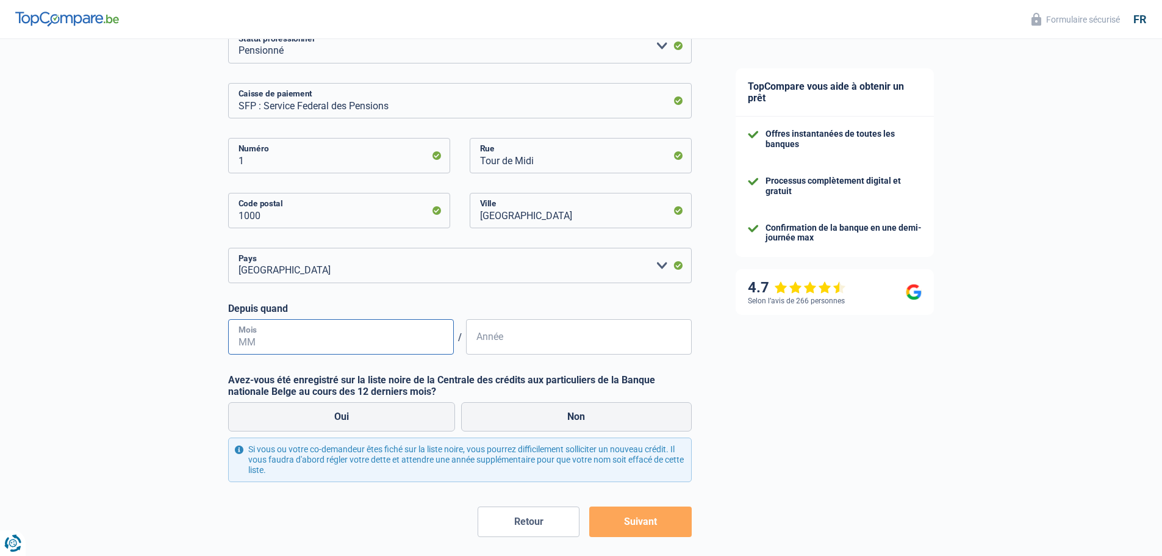
click at [259, 334] on input "Mois" at bounding box center [341, 336] width 226 height 35
type input "0"
type input "8"
click at [507, 339] on input "Année" at bounding box center [579, 336] width 226 height 35
type input "2010"
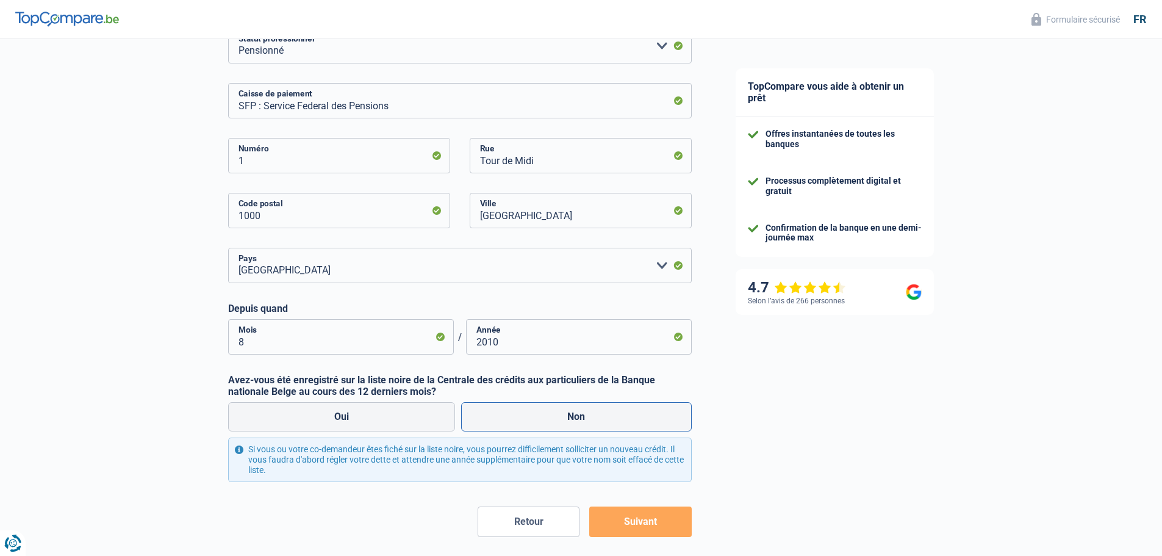
click at [582, 411] on label "Non" at bounding box center [576, 416] width 231 height 29
click at [582, 411] on input "Non" at bounding box center [576, 416] width 231 height 29
radio input "true"
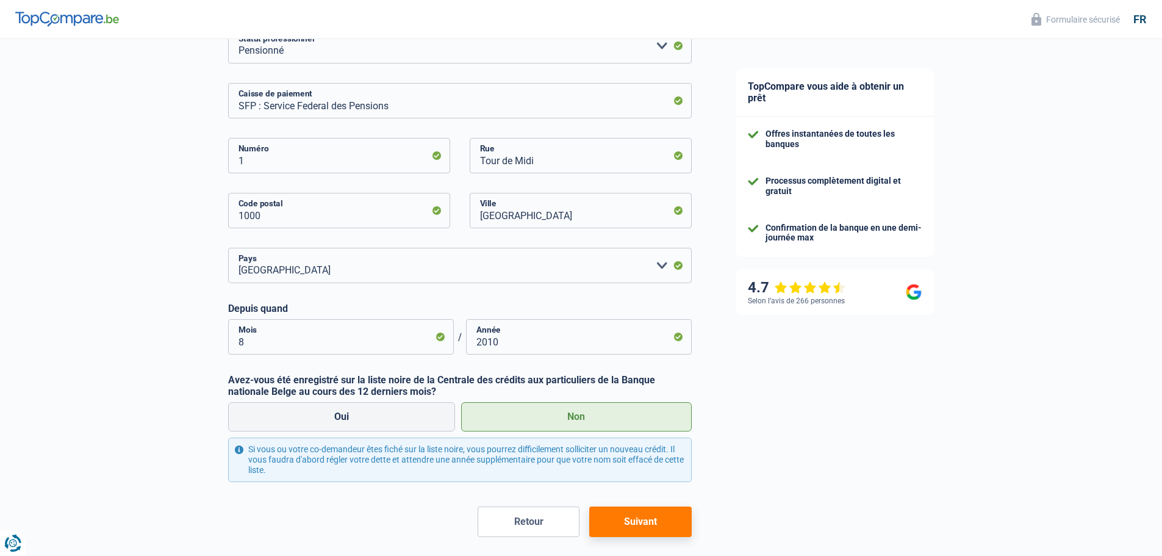
click at [642, 519] on button "Suivant" at bounding box center [640, 521] width 102 height 31
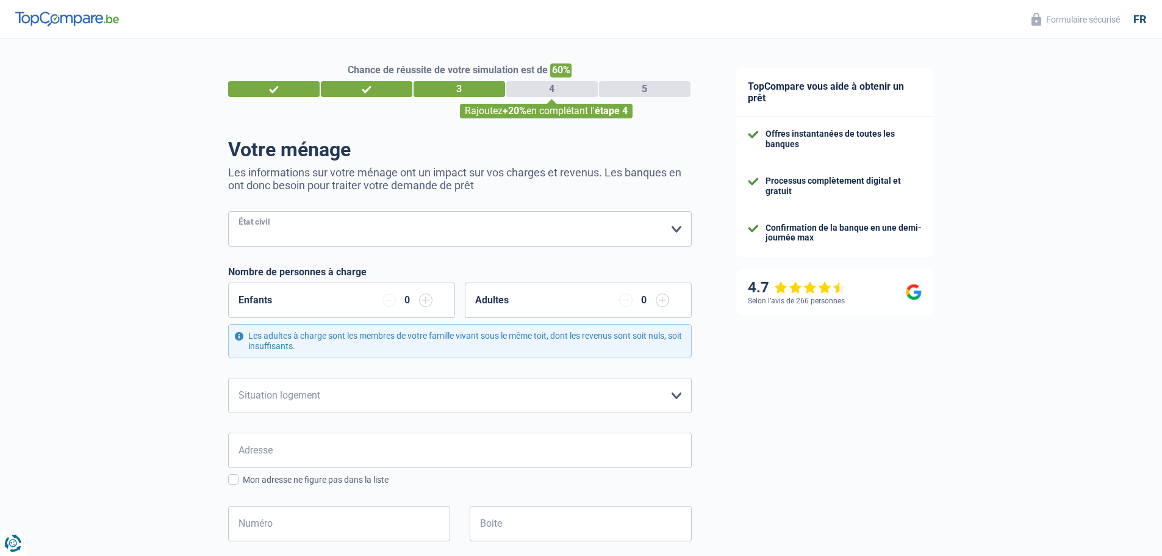
click at [275, 228] on select "[PERSON_NAME](e) Cohabitant(e) légal(e) Divorcé(e) Veuf(ve) Séparé (de fait) Ve…" at bounding box center [460, 228] width 464 height 35
select select "married"
click at [228, 212] on select "[PERSON_NAME](e) Cohabitant(e) légal(e) Divorcé(e) Veuf(ve) Séparé (de fait) Ve…" at bounding box center [460, 228] width 464 height 35
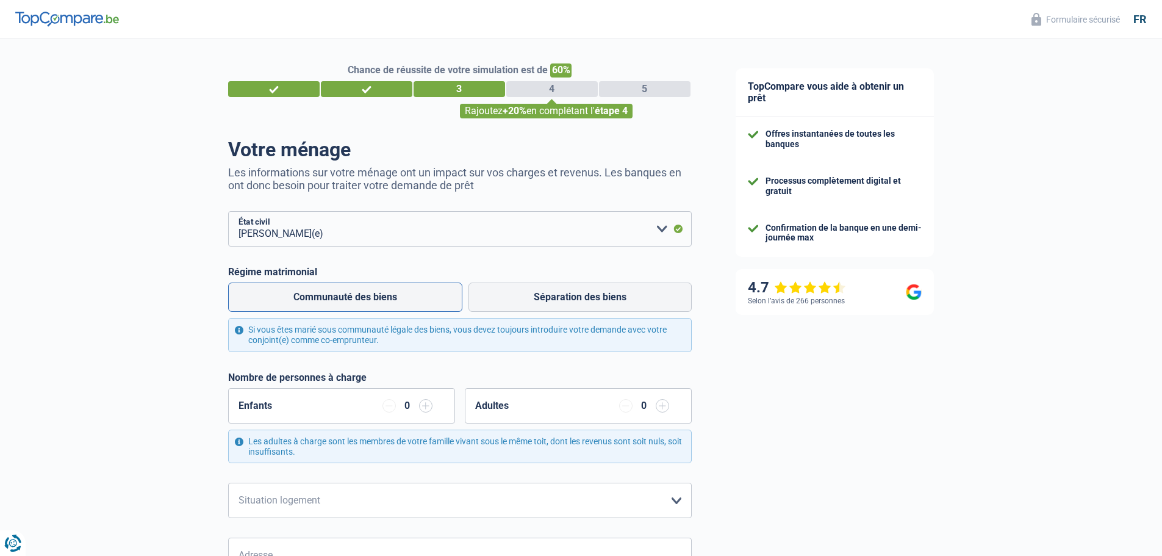
click at [381, 301] on label "Communauté des biens" at bounding box center [345, 297] width 234 height 29
click at [381, 301] on input "Communauté des biens" at bounding box center [345, 297] width 234 height 29
radio input "true"
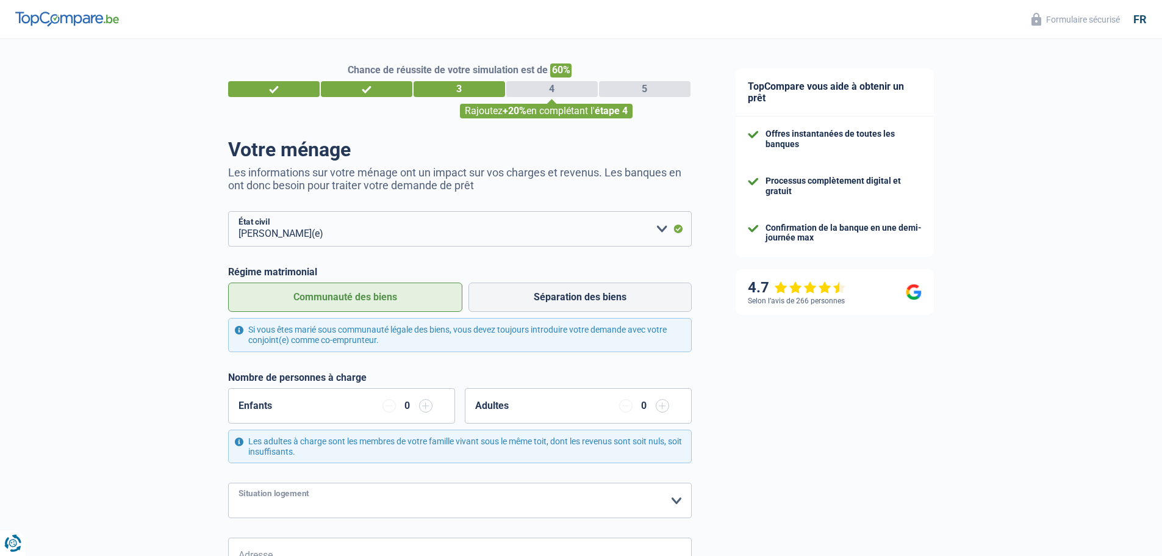
click at [675, 501] on select "Locataire Propriétaire avec prêt hypothécaire Propriétaire sans prêt hypothécai…" at bounding box center [460, 500] width 464 height 35
select select "ownerWithMortgage"
click at [228, 484] on select "Locataire Propriétaire avec prêt hypothécaire Propriétaire sans prêt hypothécai…" at bounding box center [460, 500] width 464 height 35
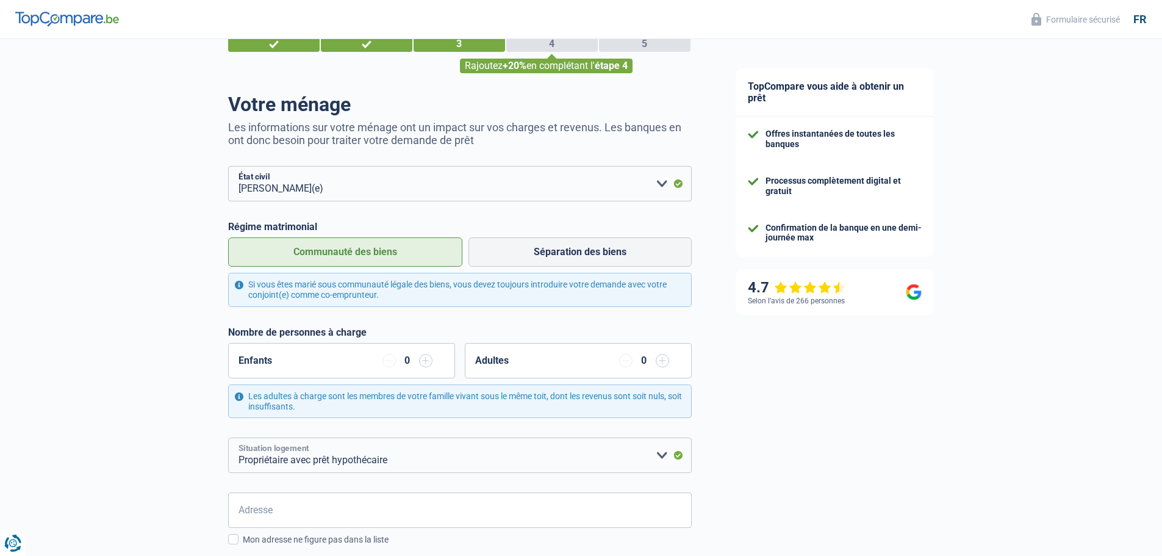
scroll to position [183, 0]
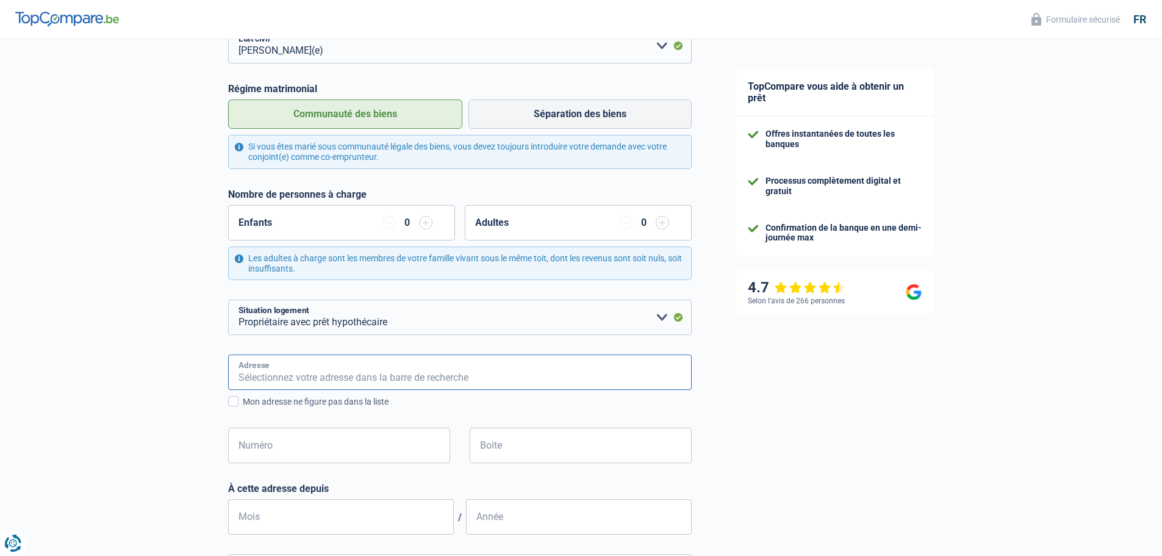
click at [260, 383] on input "Adresse" at bounding box center [460, 372] width 464 height 35
type input "avenue [PERSON_NAME], 36"
type input "[GEOGRAPHIC_DATA]"
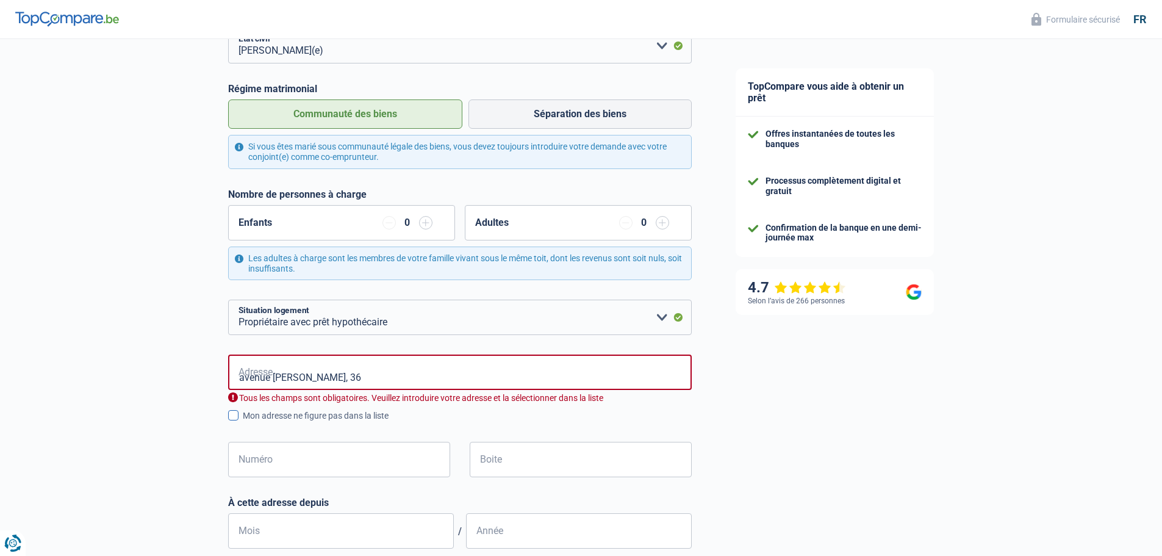
type input "[GEOGRAPHIC_DATA]"
click at [275, 456] on input "Numéro" at bounding box center [339, 459] width 222 height 35
type input "36"
type input "MOUSCRON"
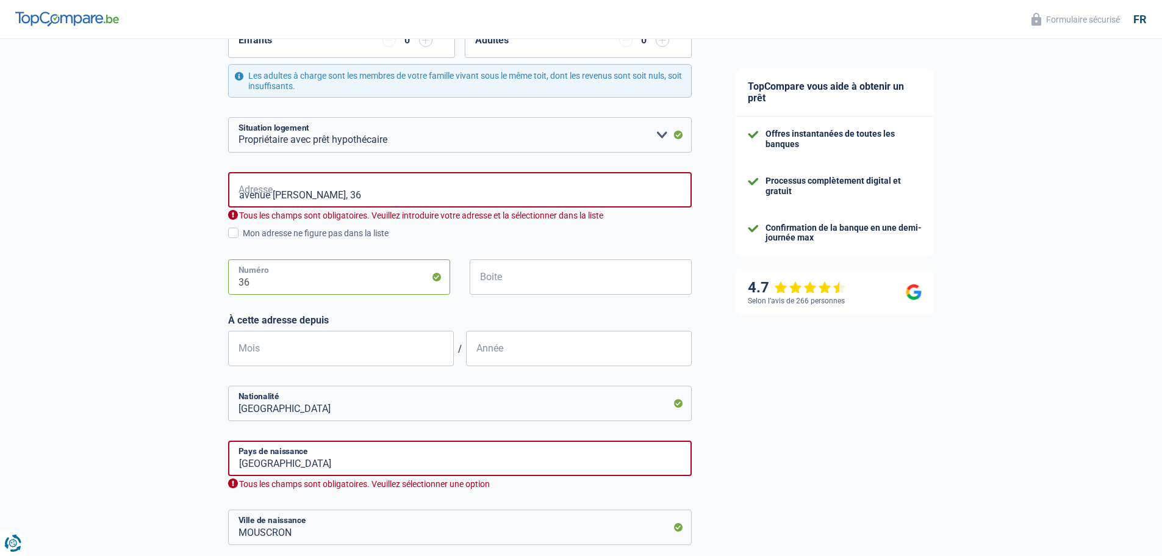
scroll to position [366, 0]
click at [248, 351] on input "Mois" at bounding box center [341, 347] width 226 height 35
type input "1"
click at [498, 353] on input "Année" at bounding box center [579, 347] width 226 height 35
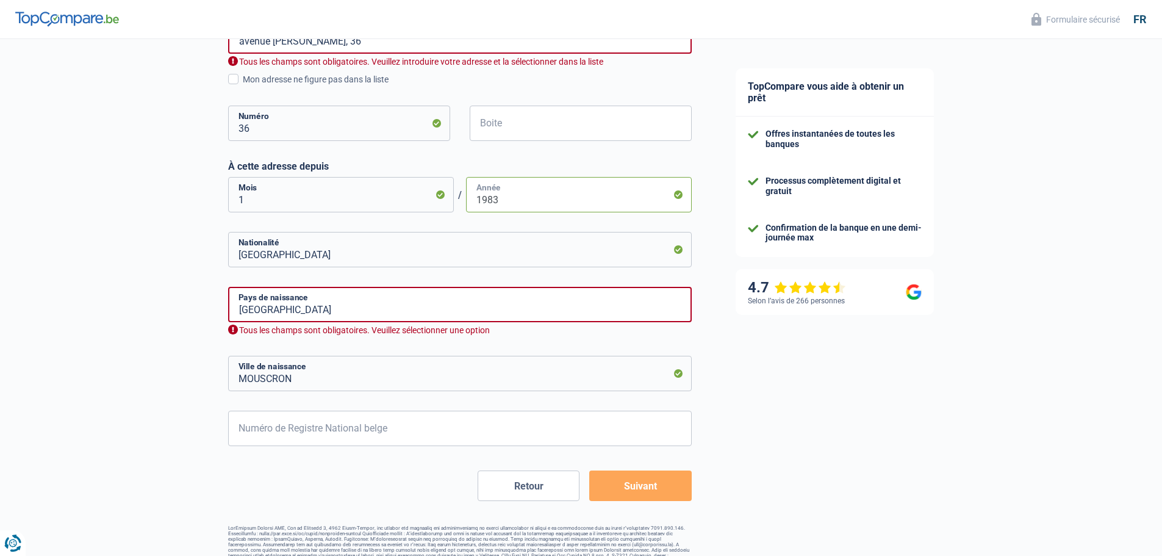
scroll to position [536, 0]
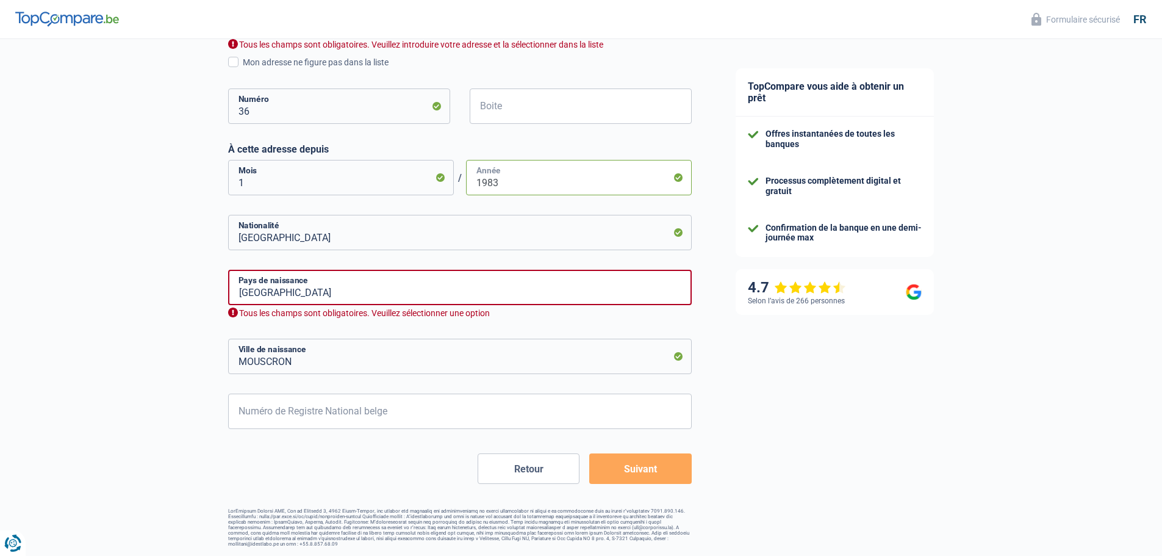
type input "1983"
click at [239, 412] on input "Numéro de Registre National belge" at bounding box center [460, 411] width 464 height 35
click at [617, 472] on button "Suivant" at bounding box center [640, 468] width 102 height 31
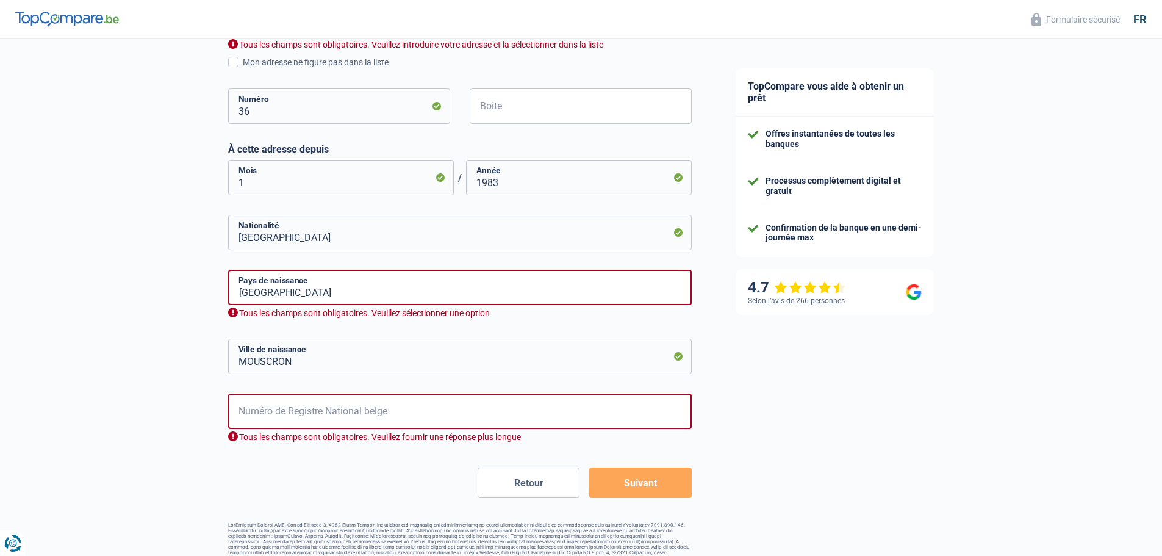
scroll to position [494, 0]
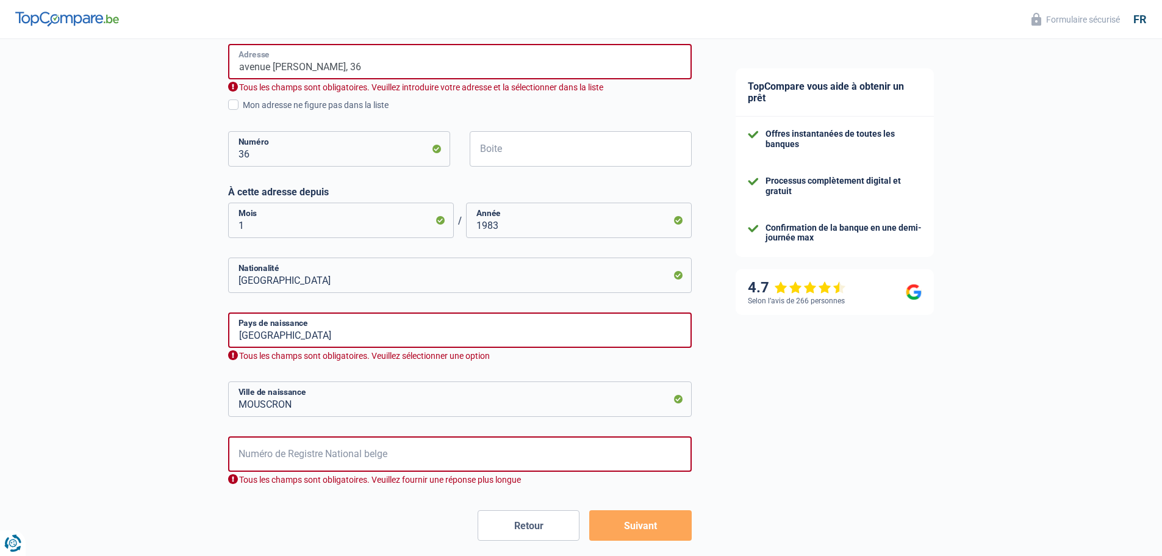
click at [413, 63] on input "avenue [PERSON_NAME], 36" at bounding box center [460, 61] width 464 height 35
click at [384, 68] on input "avenue [PERSON_NAME], 36" at bounding box center [460, 61] width 464 height 35
click at [134, 91] on div "Chance de réussite de votre simulation est de 60% 1 2 3 4 5 Rajoutez +20% en co…" at bounding box center [357, 75] width 714 height 1068
